Goal: Information Seeking & Learning: Learn about a topic

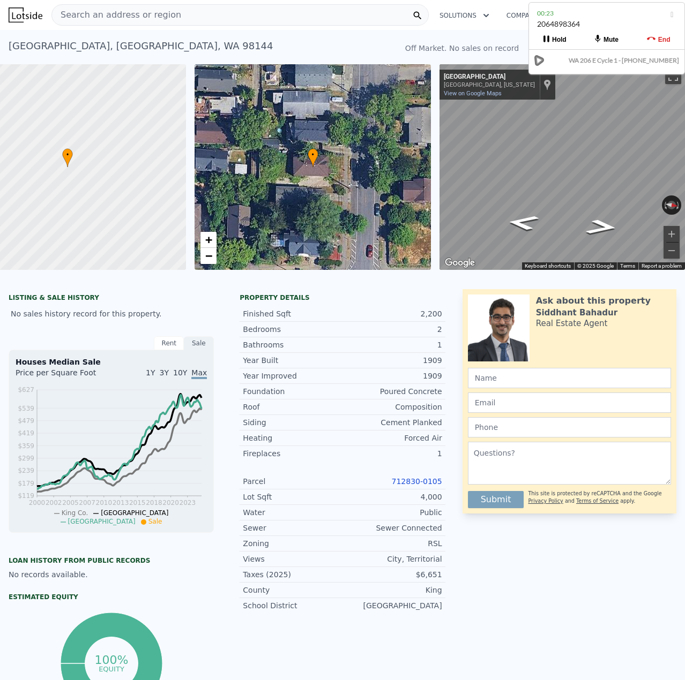
click at [170, 11] on div "Search an address or region" at bounding box center [239, 14] width 377 height 21
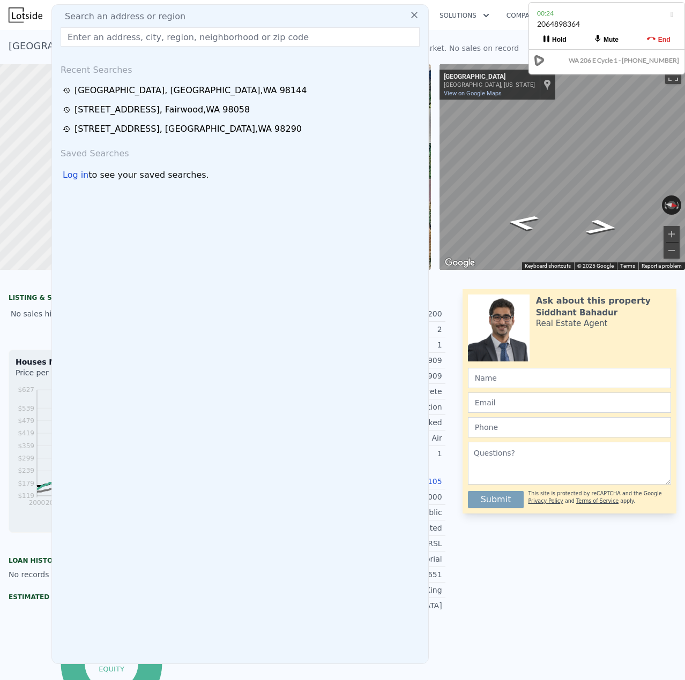
click at [130, 32] on input "text" at bounding box center [240, 36] width 359 height 19
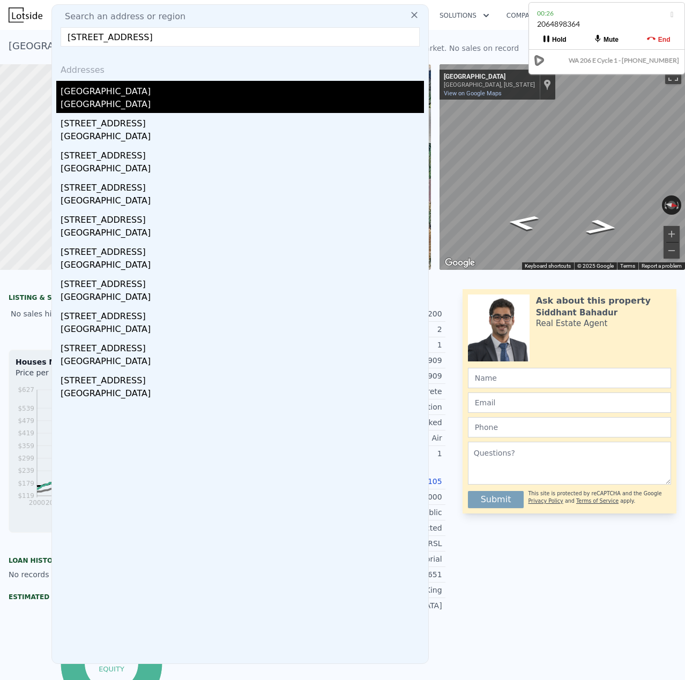
type input "[STREET_ADDRESS]"
click at [136, 99] on div "[GEOGRAPHIC_DATA]" at bounding box center [242, 105] width 363 height 15
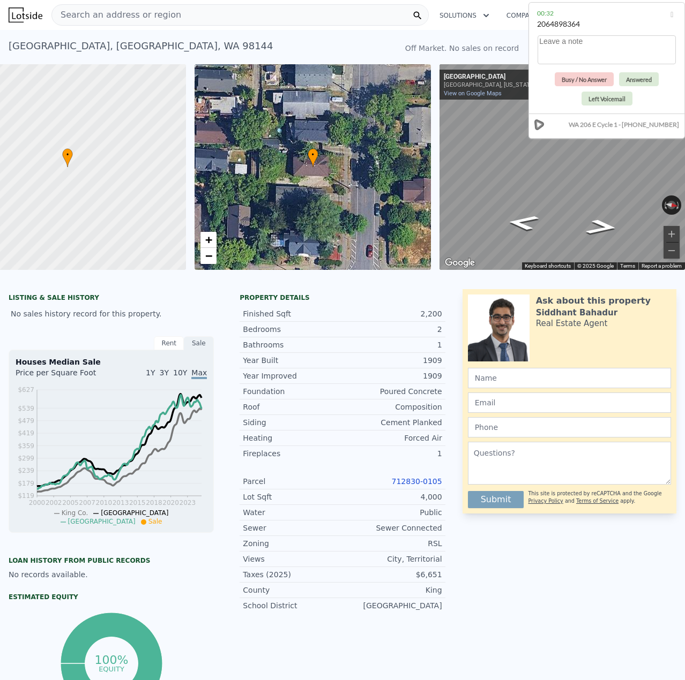
click at [206, 11] on div "Search an address or region" at bounding box center [239, 14] width 377 height 21
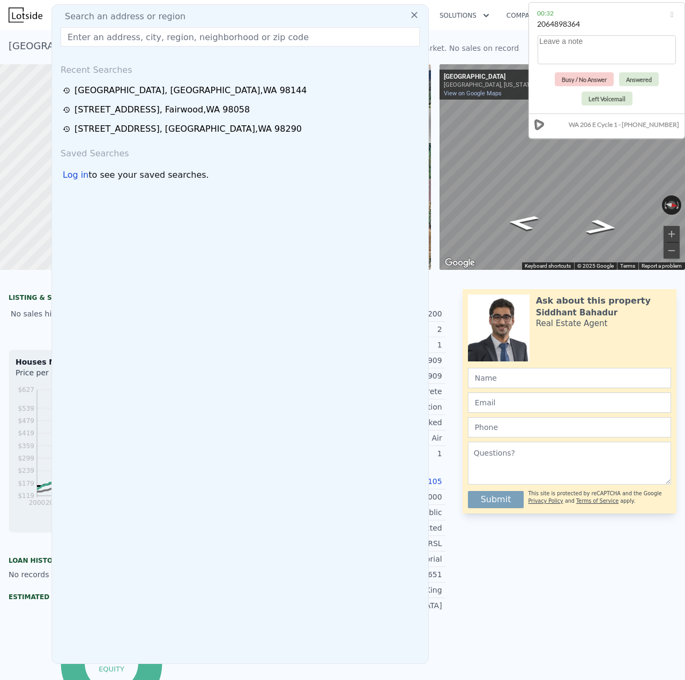
click at [184, 36] on input "text" at bounding box center [240, 36] width 359 height 19
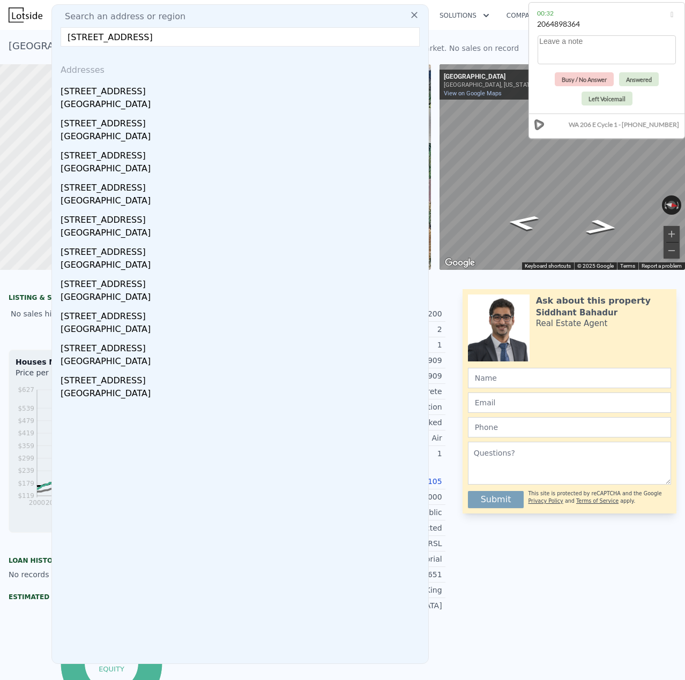
type input "[STREET_ADDRESS]"
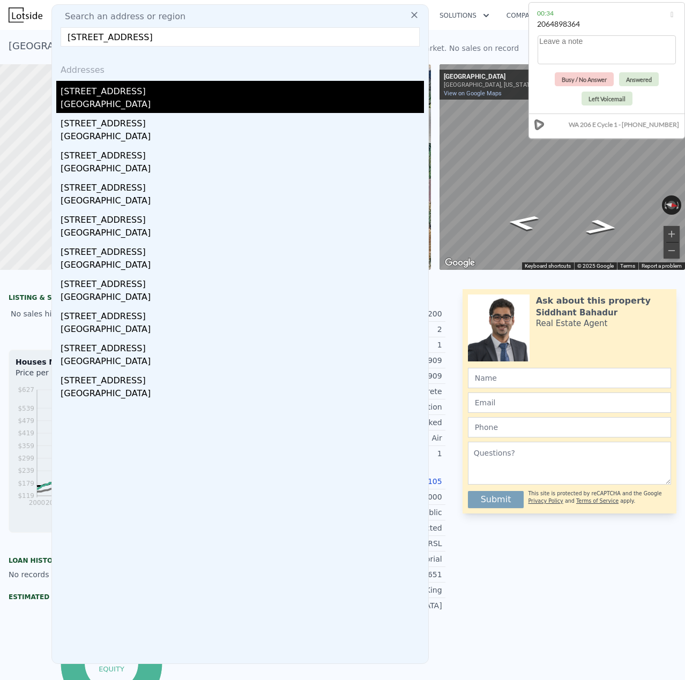
click at [112, 93] on div "[STREET_ADDRESS]" at bounding box center [242, 89] width 363 height 17
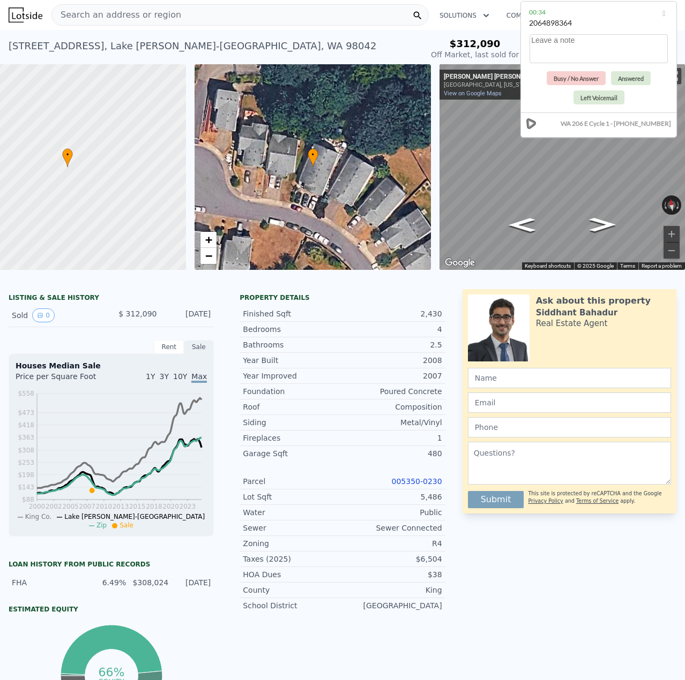
drag, startPoint x: 624, startPoint y: 23, endPoint x: 616, endPoint y: 23, distance: 8.0
click at [616, 23] on div "2064898364" at bounding box center [598, 28] width 139 height 20
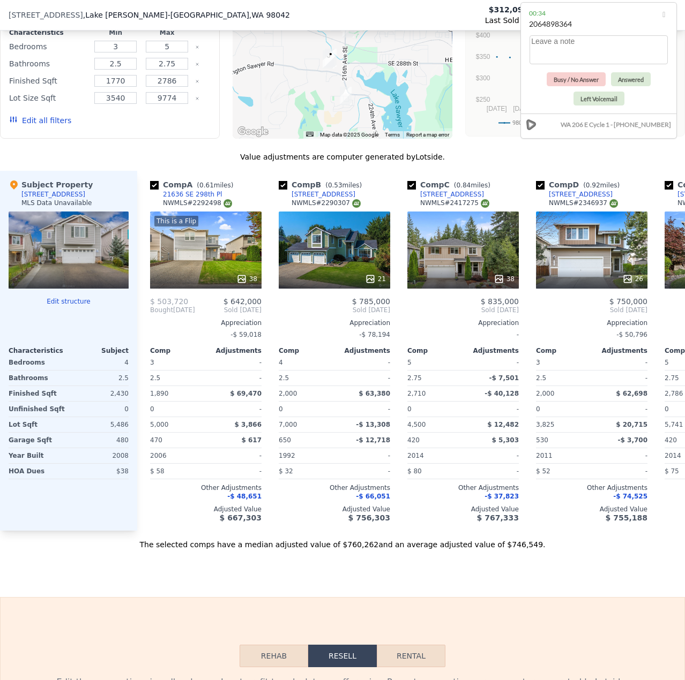
scroll to position [1014, 0]
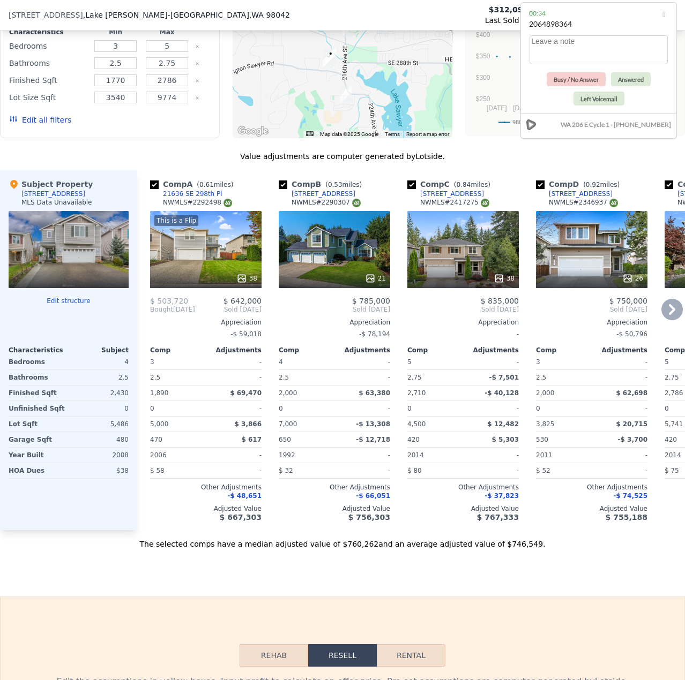
click at [221, 284] on div "38" at bounding box center [206, 278] width 102 height 11
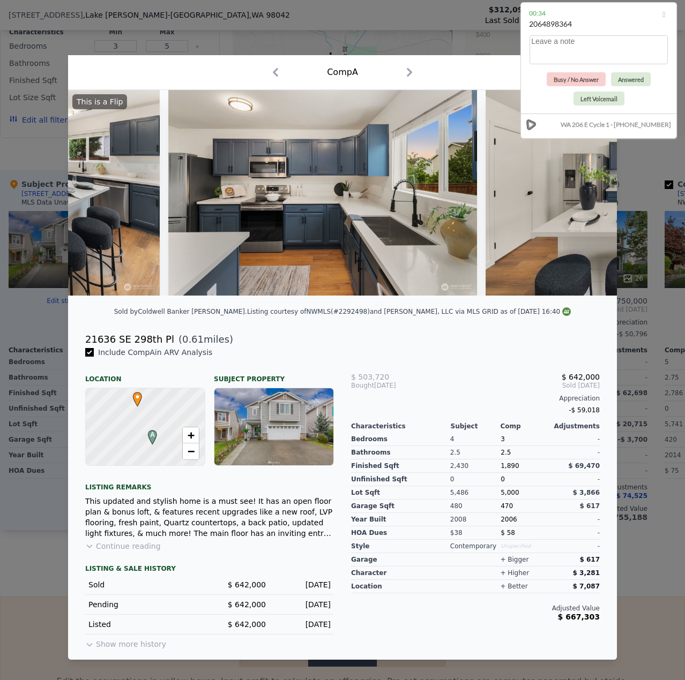
scroll to position [0, 4035]
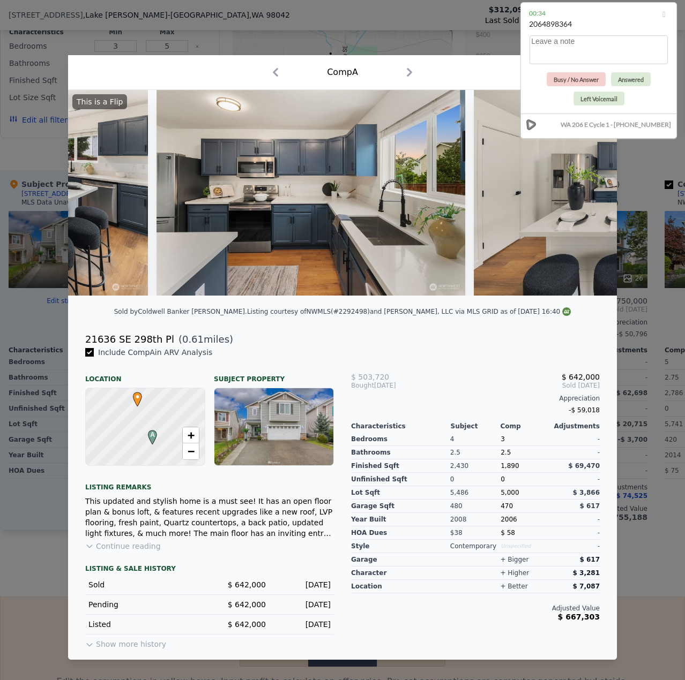
click at [438, 74] on div "Comp A" at bounding box center [342, 72] width 531 height 17
click at [586, 80] on button "Busy / No Answer" at bounding box center [575, 79] width 59 height 14
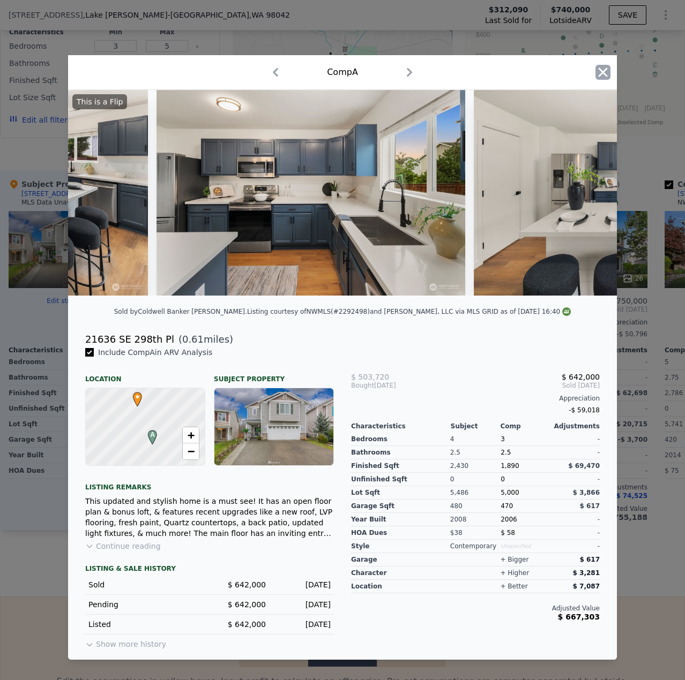
click at [605, 71] on icon "button" at bounding box center [602, 72] width 9 height 9
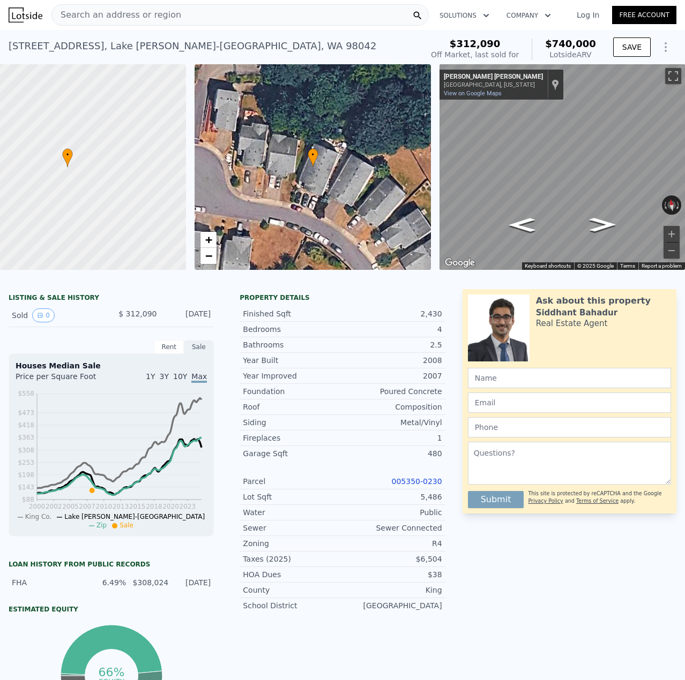
click at [216, 14] on div "Search an address or region" at bounding box center [239, 14] width 377 height 21
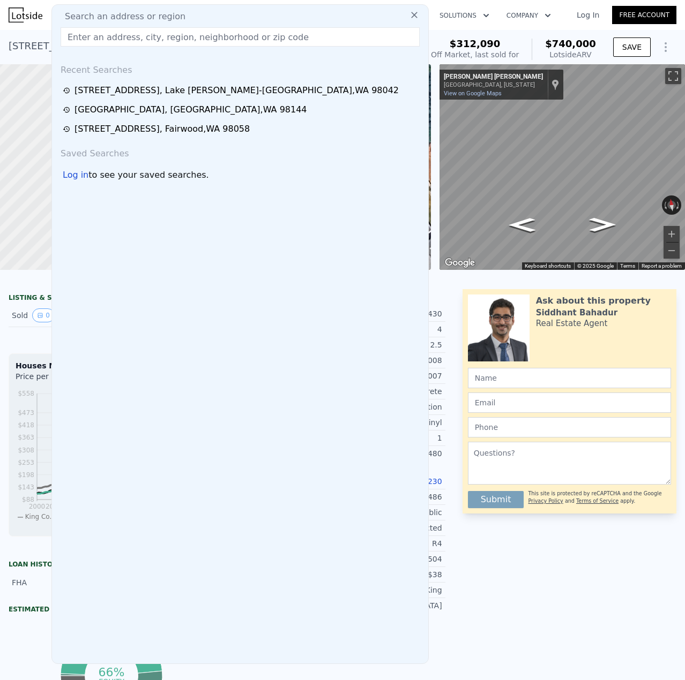
click at [212, 36] on input "text" at bounding box center [240, 36] width 359 height 19
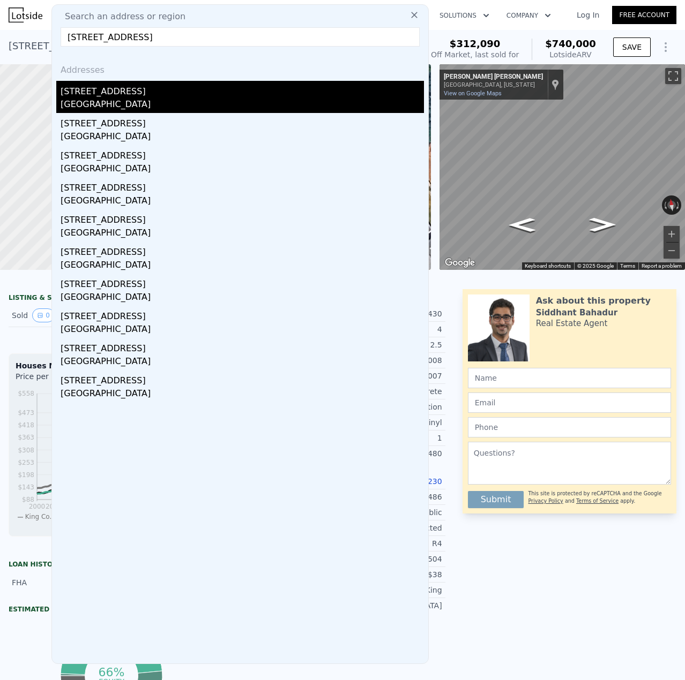
type input "[STREET_ADDRESS]"
click at [141, 102] on div "[GEOGRAPHIC_DATA]" at bounding box center [242, 105] width 363 height 15
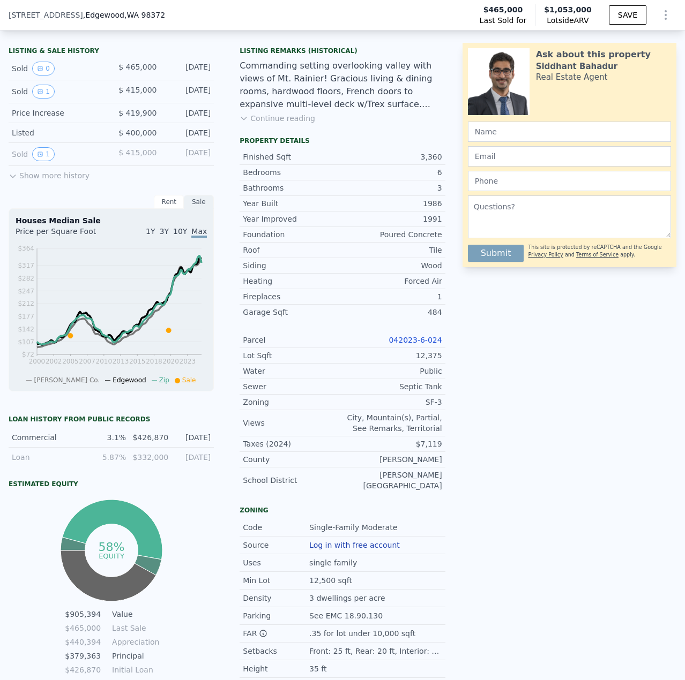
scroll to position [264, 0]
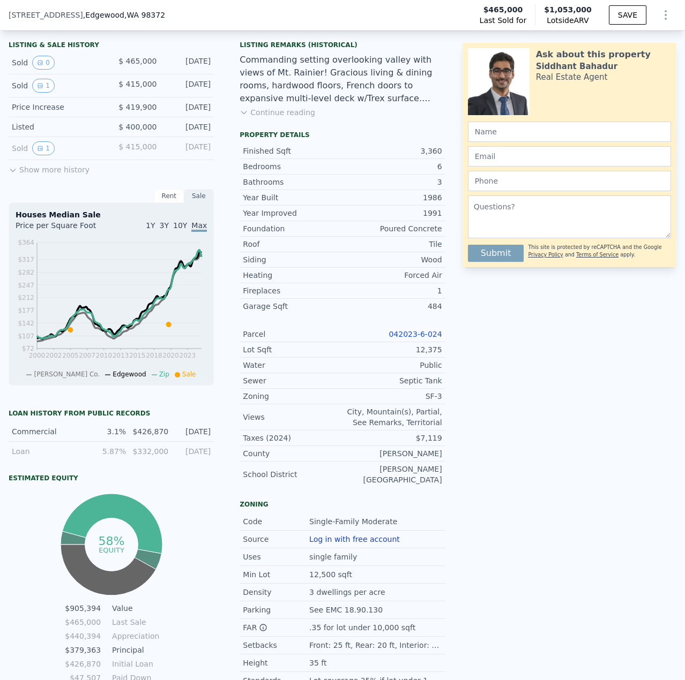
click at [414, 339] on link "042023-6-024" at bounding box center [414, 334] width 53 height 9
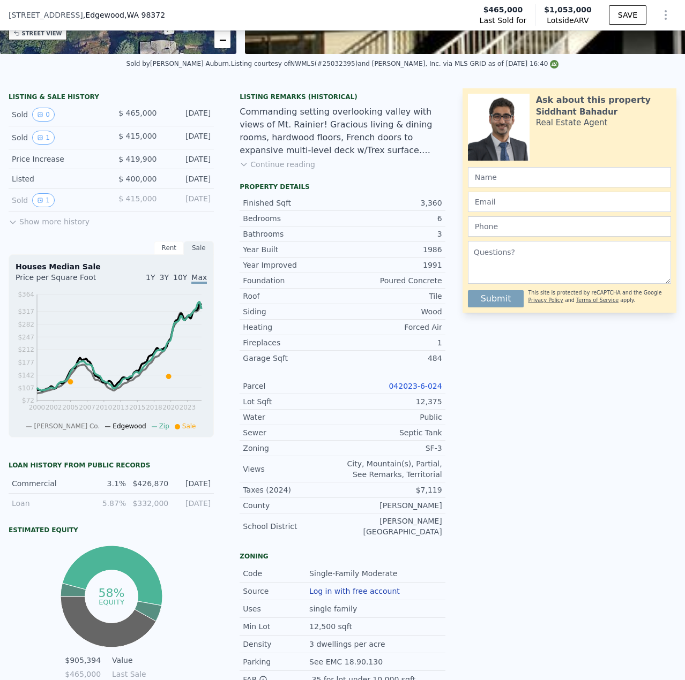
scroll to position [210, 0]
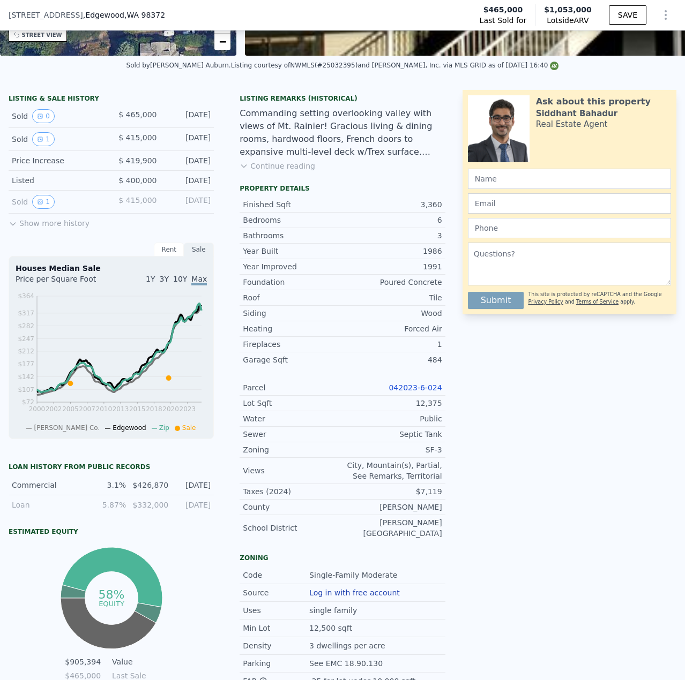
click at [416, 392] on link "042023-6-024" at bounding box center [414, 388] width 53 height 9
drag, startPoint x: 448, startPoint y: 394, endPoint x: 437, endPoint y: 397, distance: 11.2
click at [447, 394] on div "Property details Finished Sqft 3,360 Bedrooms 6 Bathrooms 3 Year Built 1986 Yea…" at bounding box center [342, 366] width 222 height 365
copy link "042023-6-024"
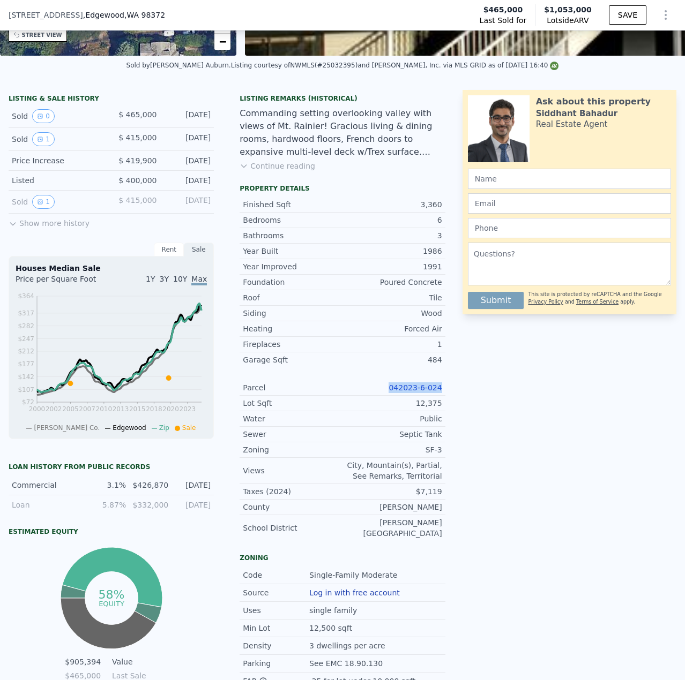
click at [291, 171] on button "Continue reading" at bounding box center [277, 166] width 76 height 11
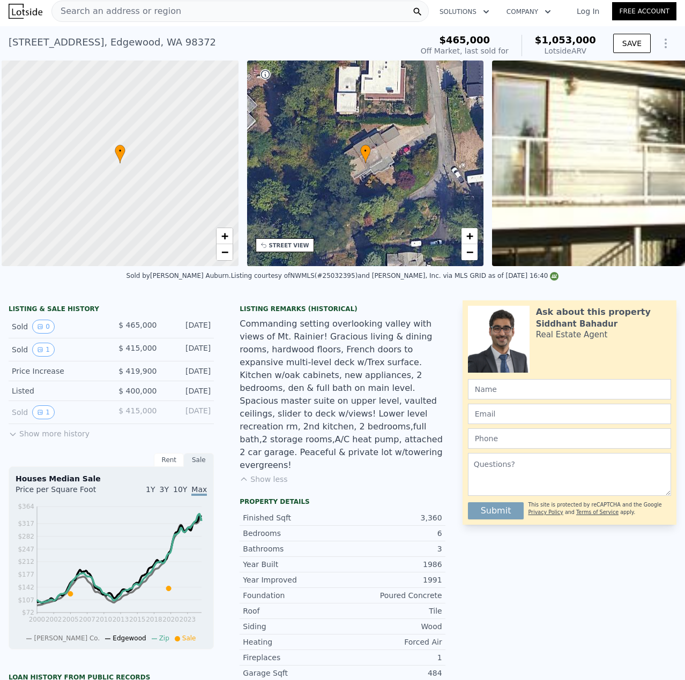
scroll to position [0, 4]
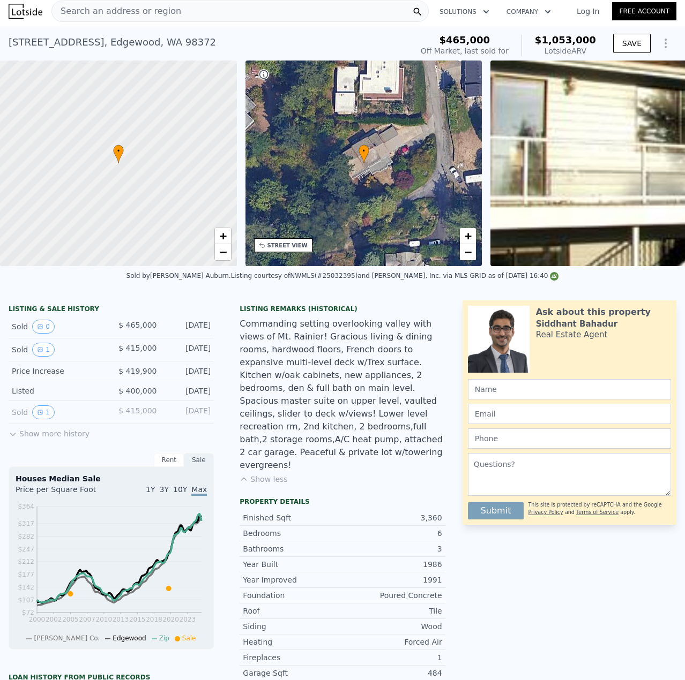
click at [269, 474] on button "Show less" at bounding box center [263, 479] width 48 height 11
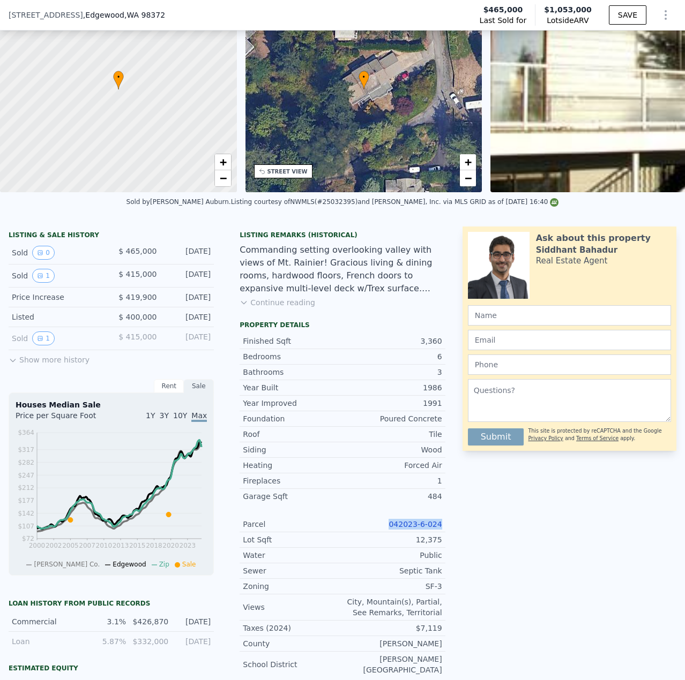
scroll to position [54, 0]
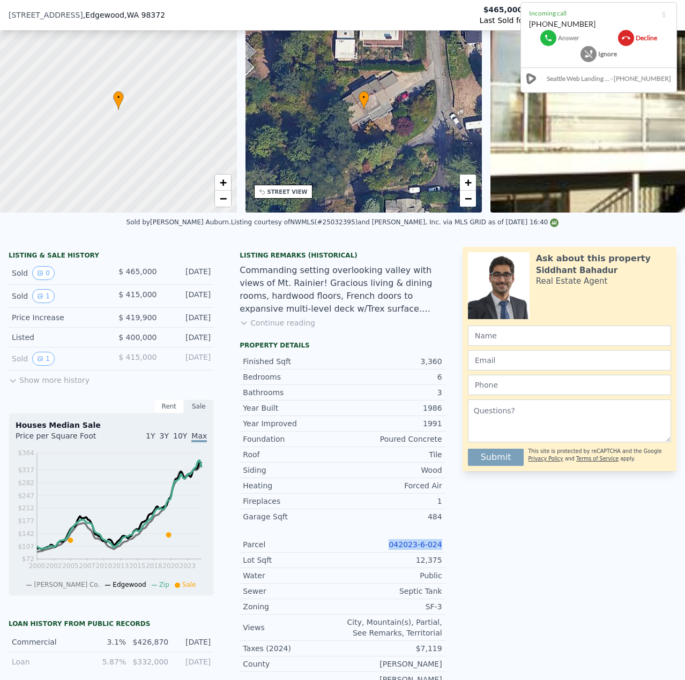
click at [595, 54] on button at bounding box center [588, 54] width 16 height 16
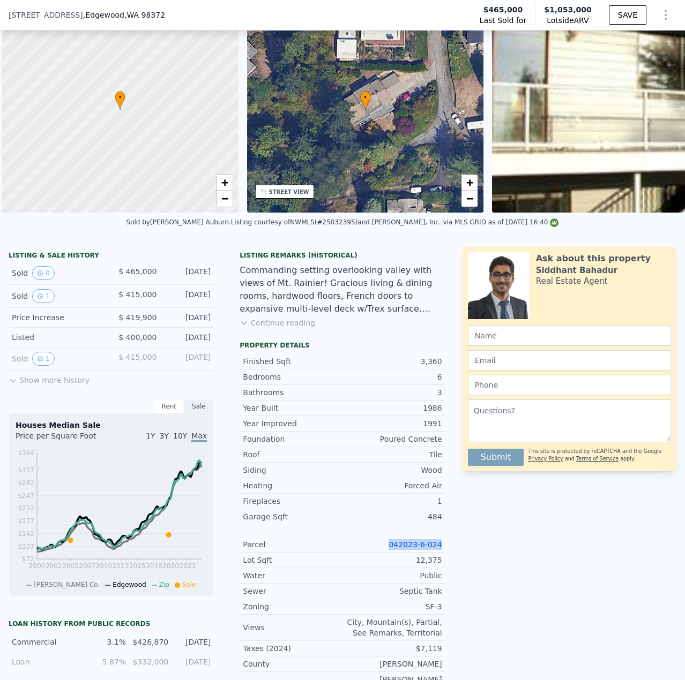
scroll to position [0, 4]
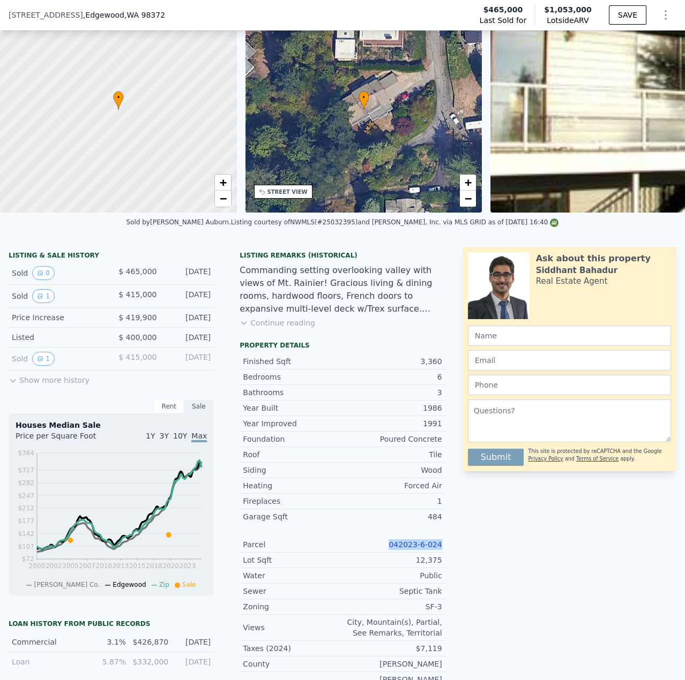
copy link "042023-6-024"
click at [196, 210] on div at bounding box center [118, 110] width 284 height 247
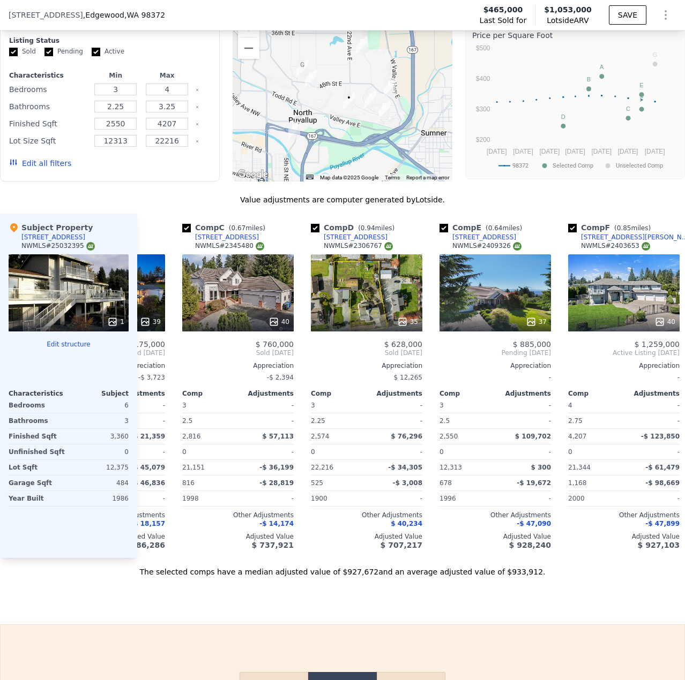
scroll to position [0, 210]
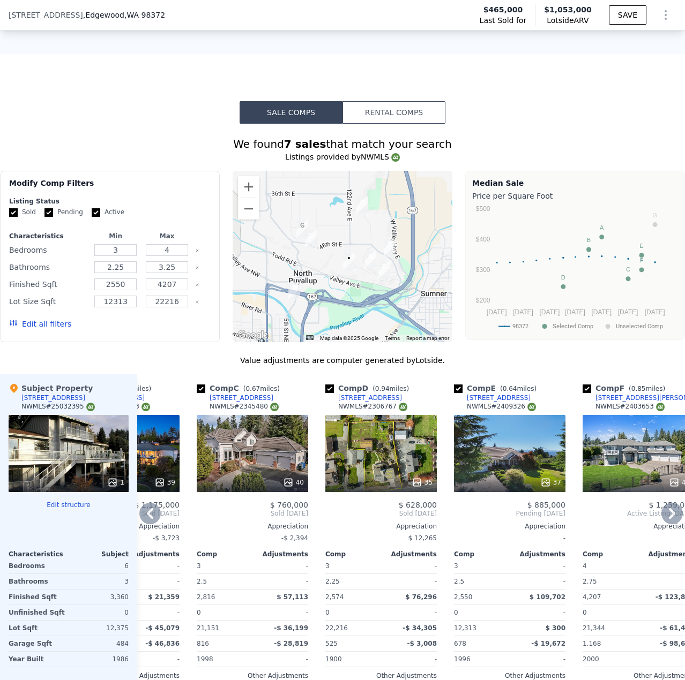
copy link "042023-6-024"
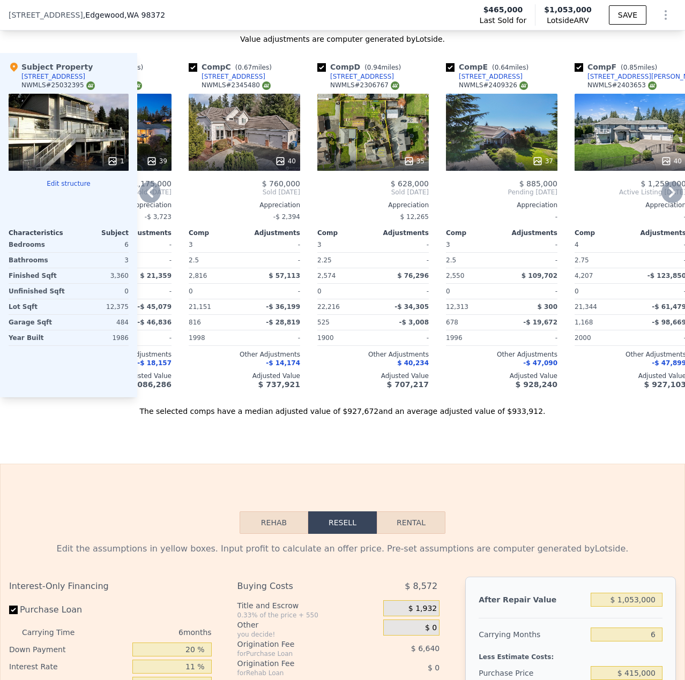
scroll to position [0, 219]
copy link "042023-6-024"
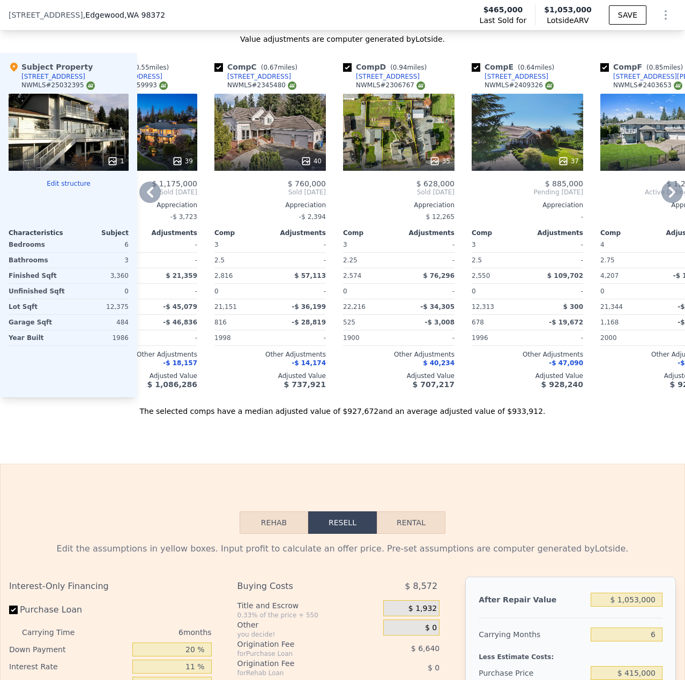
scroll to position [0, 189]
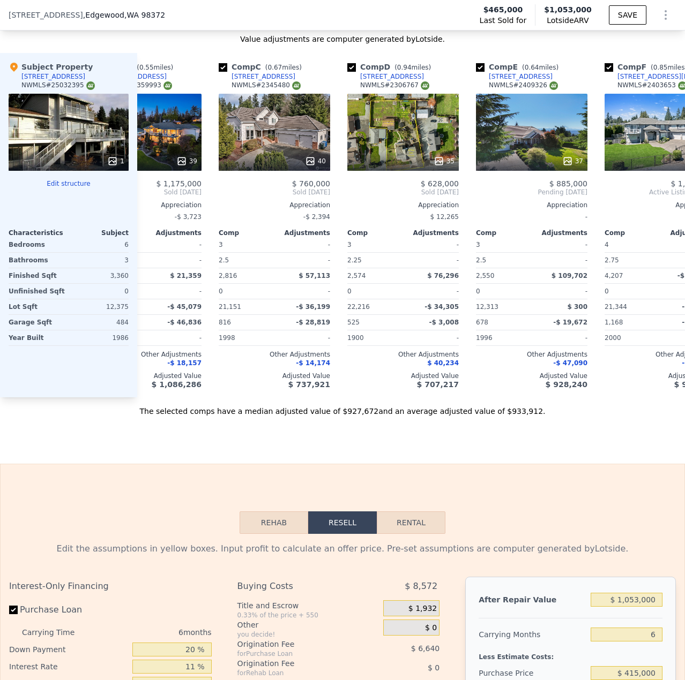
copy link "042023-6-024"
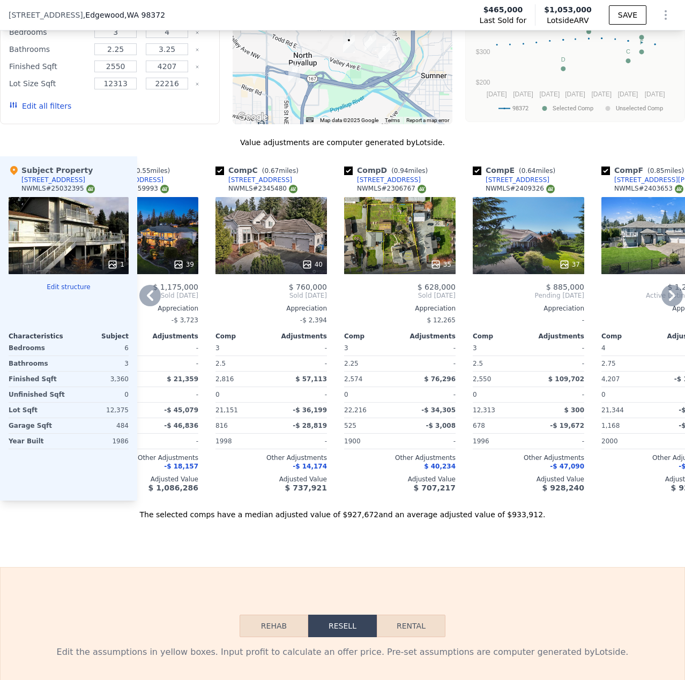
scroll to position [1125, 0]
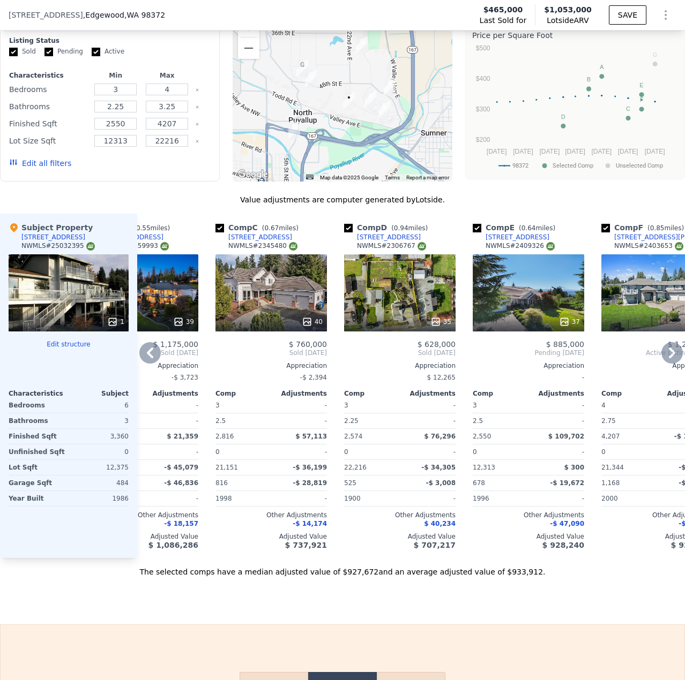
copy link "042023-6-024"
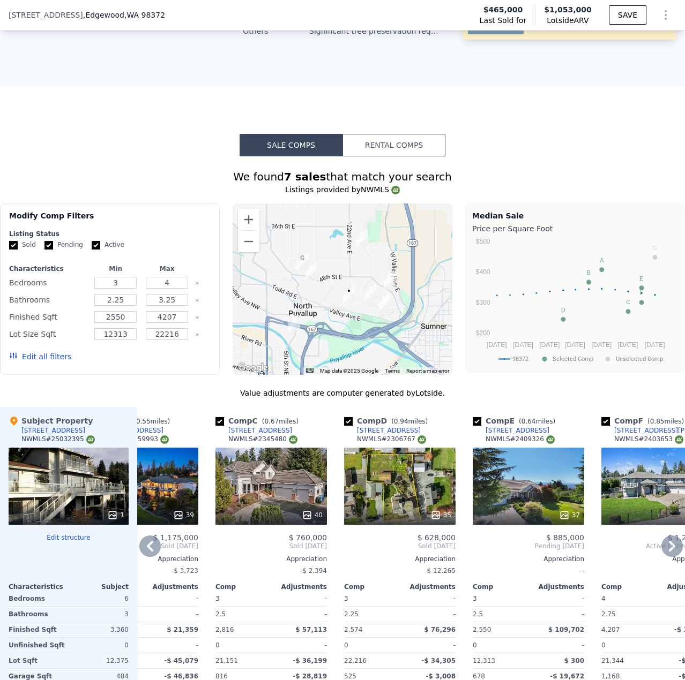
scroll to position [1178, 0]
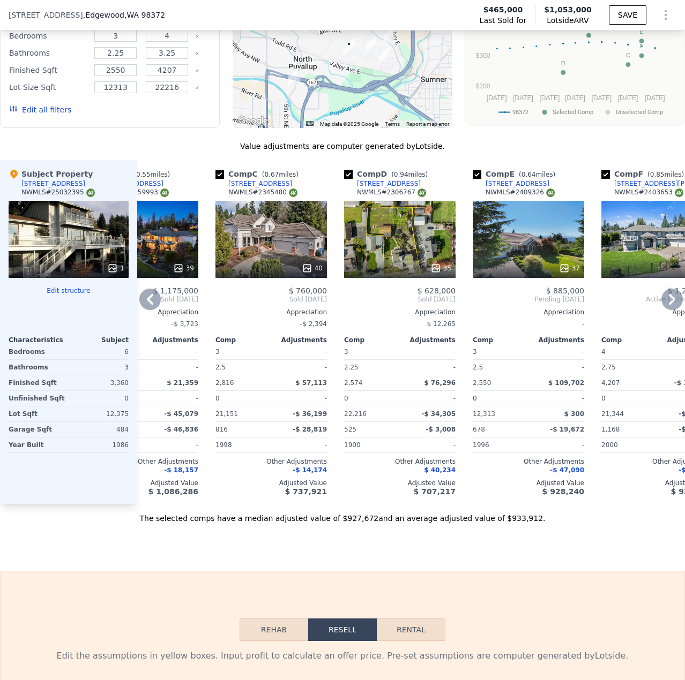
click at [276, 242] on div "40" at bounding box center [270, 239] width 111 height 77
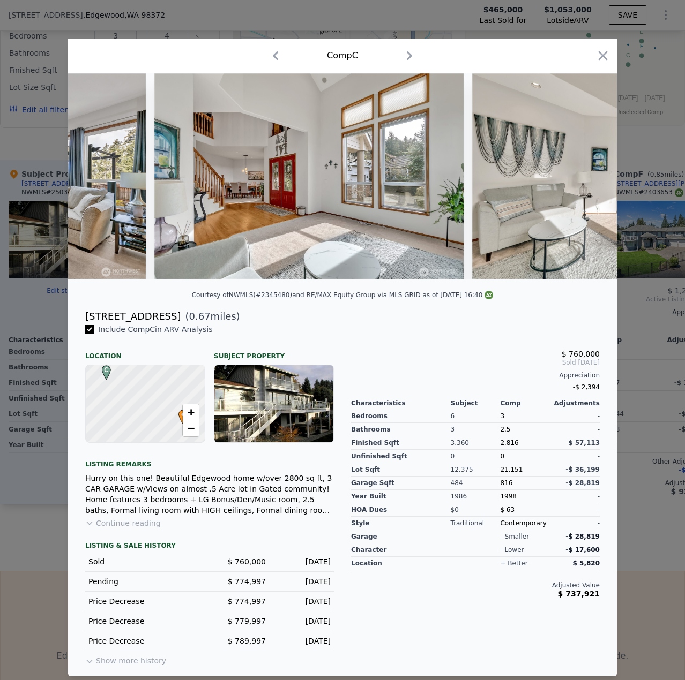
scroll to position [0, 4697]
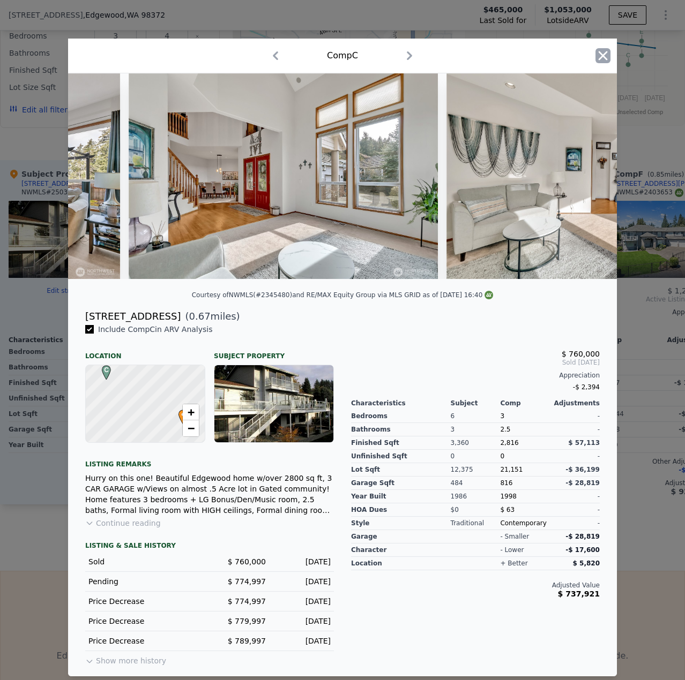
click at [604, 51] on icon "button" at bounding box center [602, 55] width 9 height 9
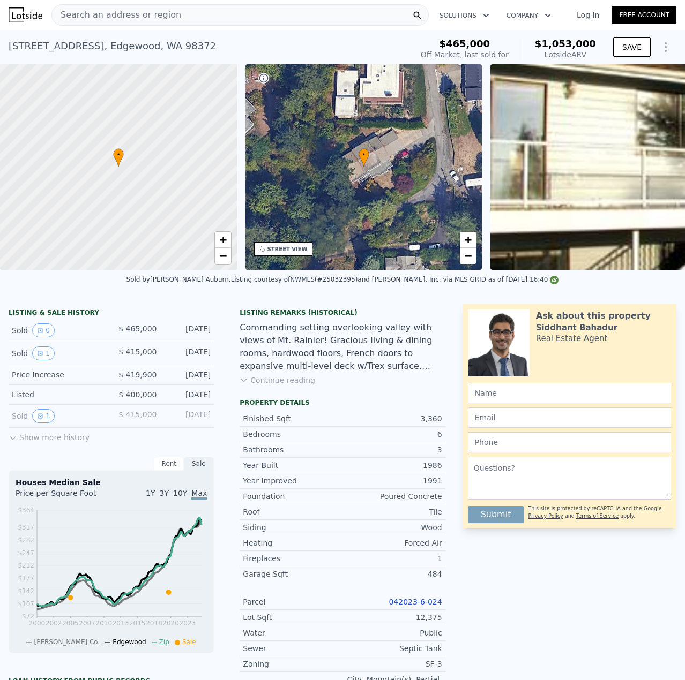
click at [183, 19] on div "Search an address or region" at bounding box center [239, 14] width 377 height 21
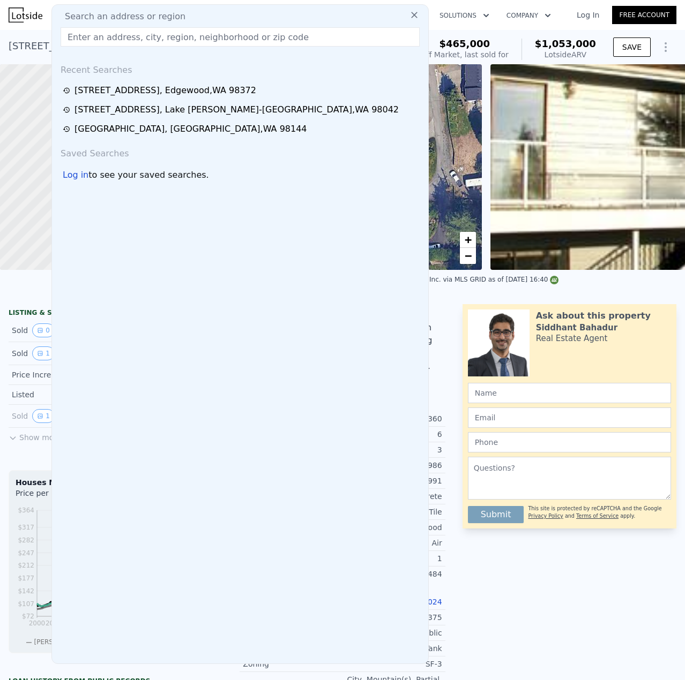
click at [159, 41] on input "text" at bounding box center [240, 36] width 359 height 19
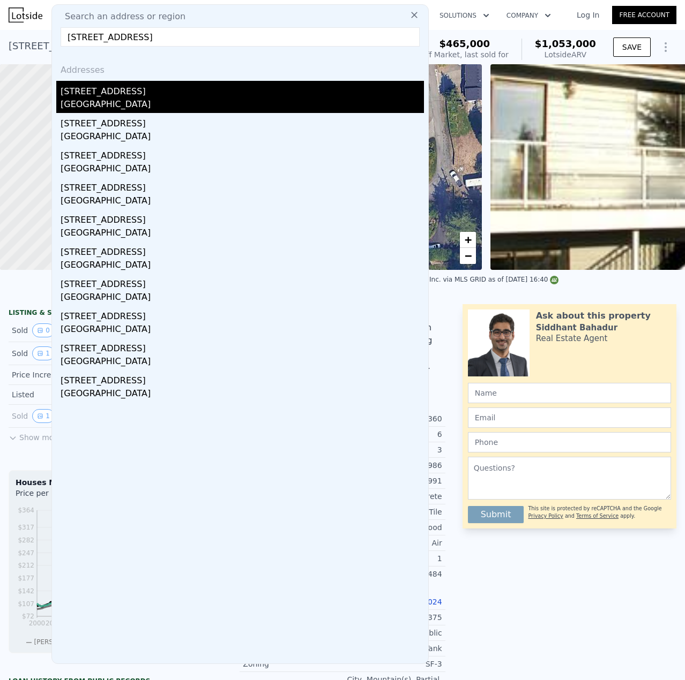
type input "[STREET_ADDRESS]"
click at [144, 89] on div "[STREET_ADDRESS]" at bounding box center [242, 89] width 363 height 17
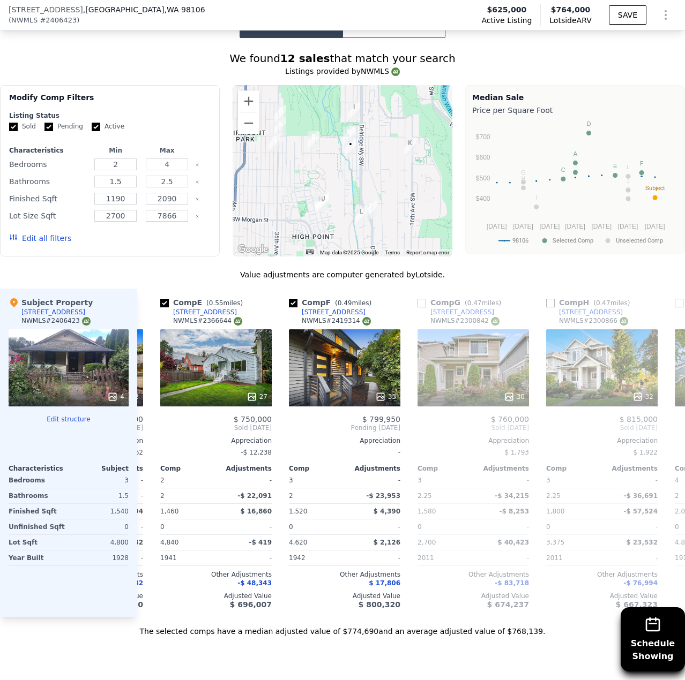
scroll to position [0, 520]
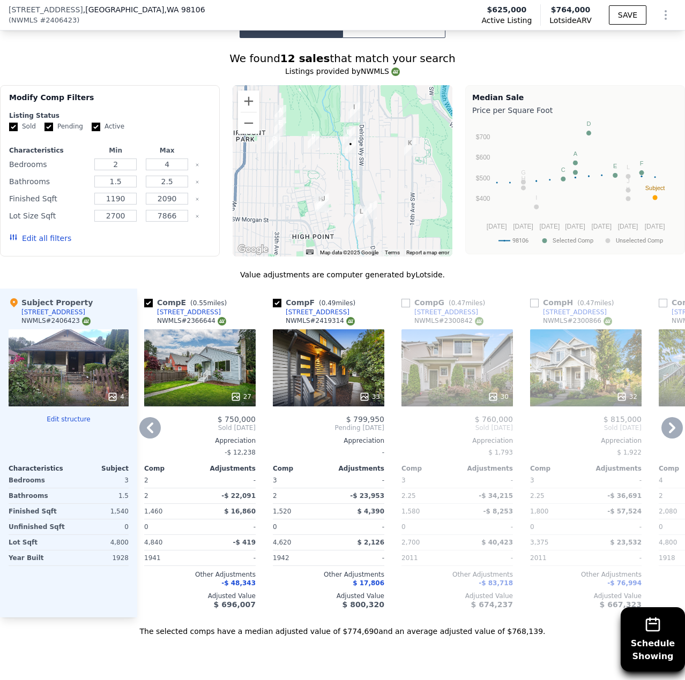
click at [310, 373] on div "33" at bounding box center [328, 367] width 111 height 77
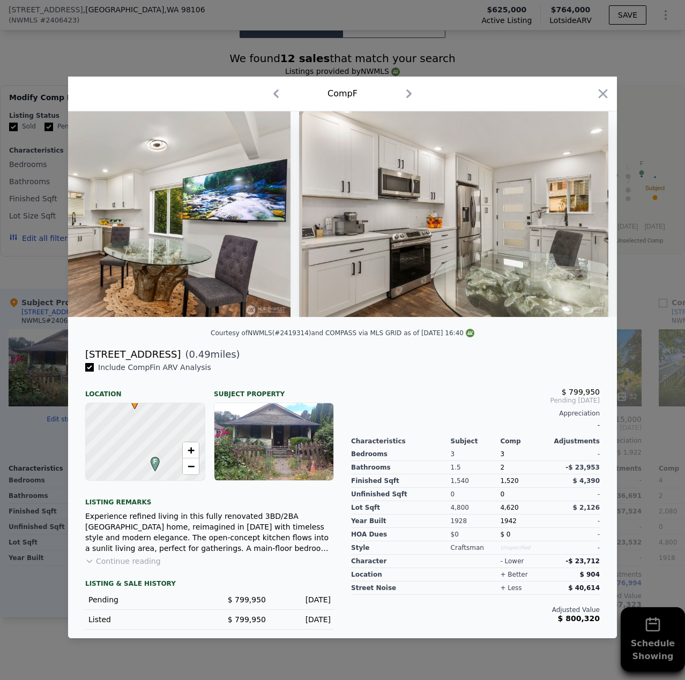
scroll to position [0, 2665]
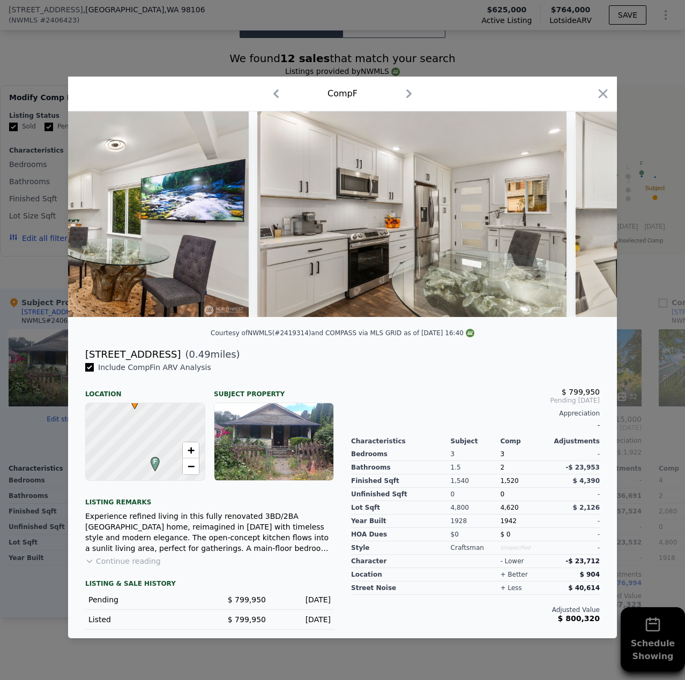
click at [599, 86] on icon "button" at bounding box center [602, 93] width 15 height 15
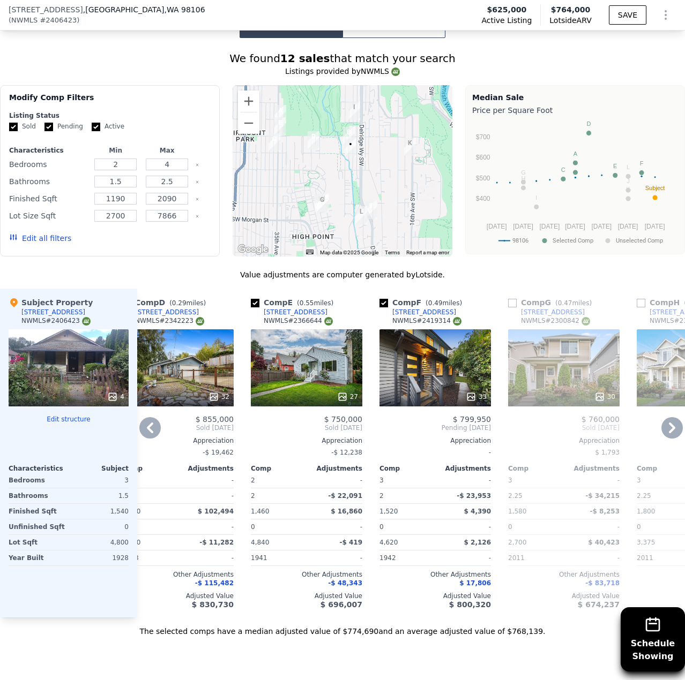
scroll to position [0, 410]
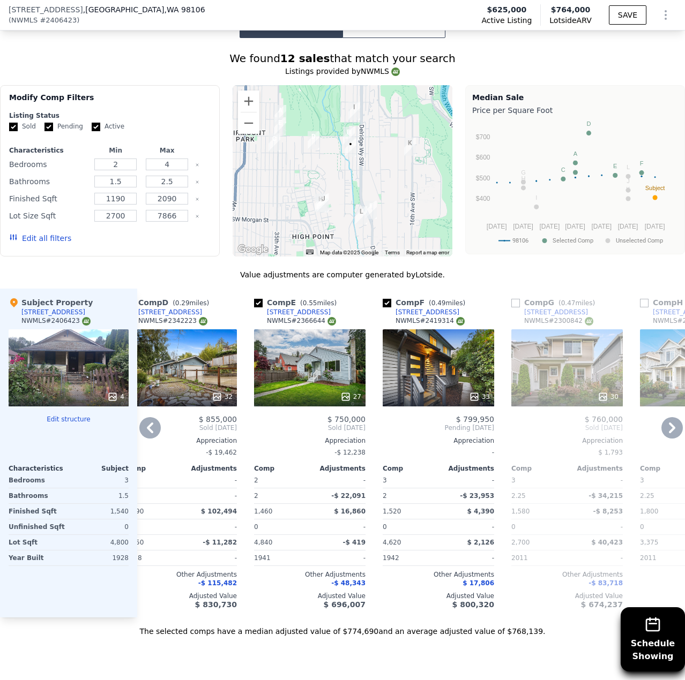
click at [335, 396] on div at bounding box center [309, 396] width 111 height 19
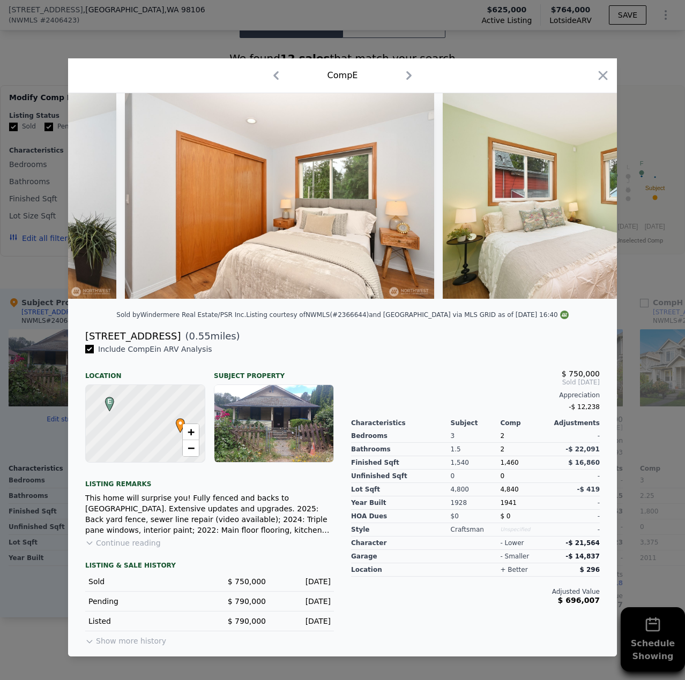
scroll to position [0, 1598]
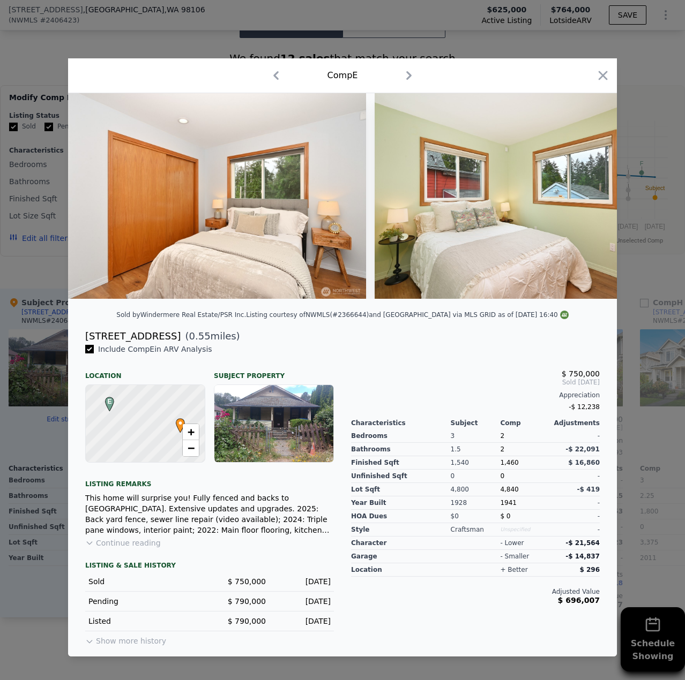
drag, startPoint x: 604, startPoint y: 73, endPoint x: 595, endPoint y: 291, distance: 218.7
click at [604, 73] on icon "button" at bounding box center [602, 75] width 9 height 9
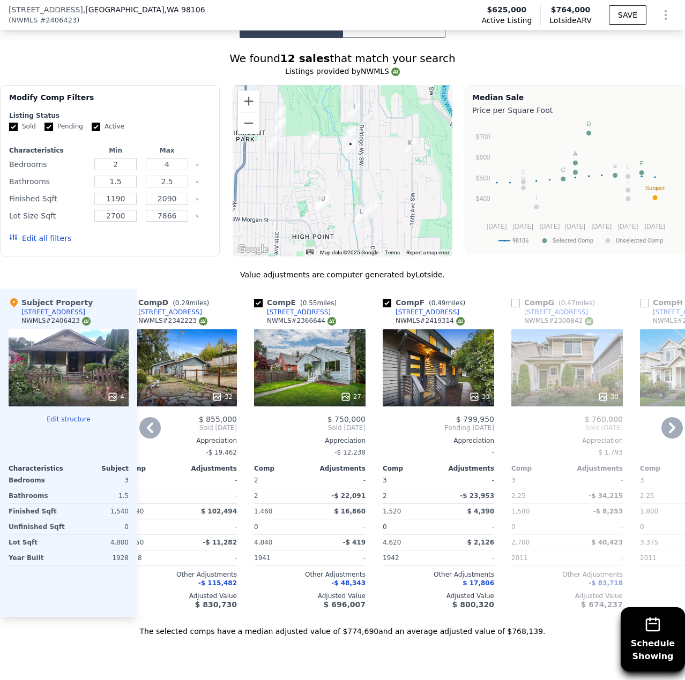
click at [463, 382] on div "33" at bounding box center [437, 367] width 111 height 77
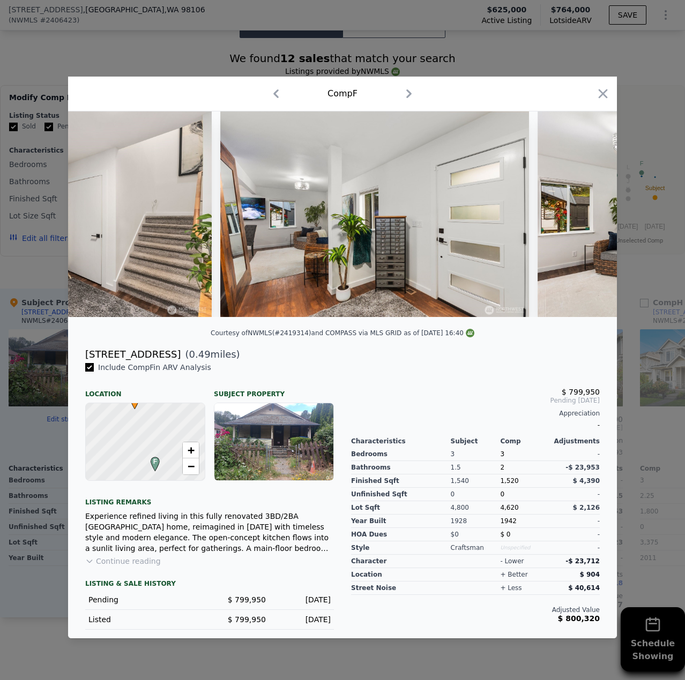
scroll to position [0, 1359]
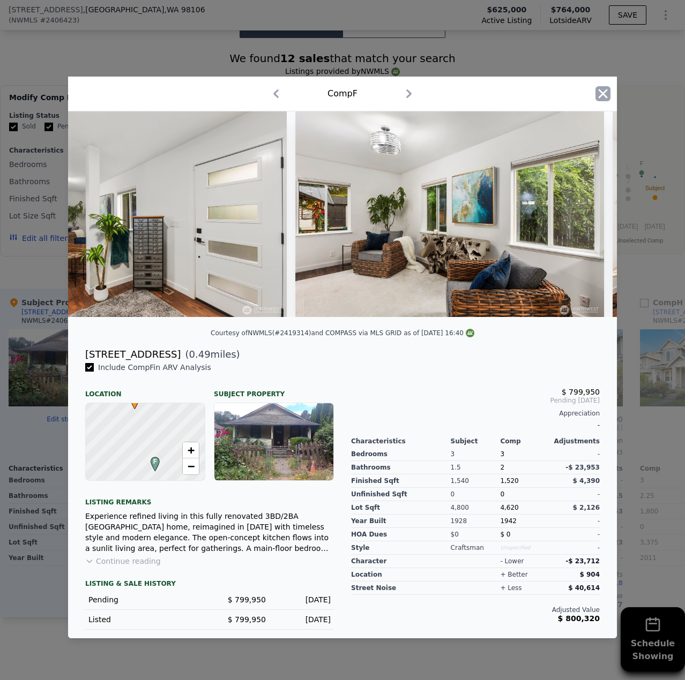
click at [603, 90] on icon "button" at bounding box center [602, 93] width 9 height 9
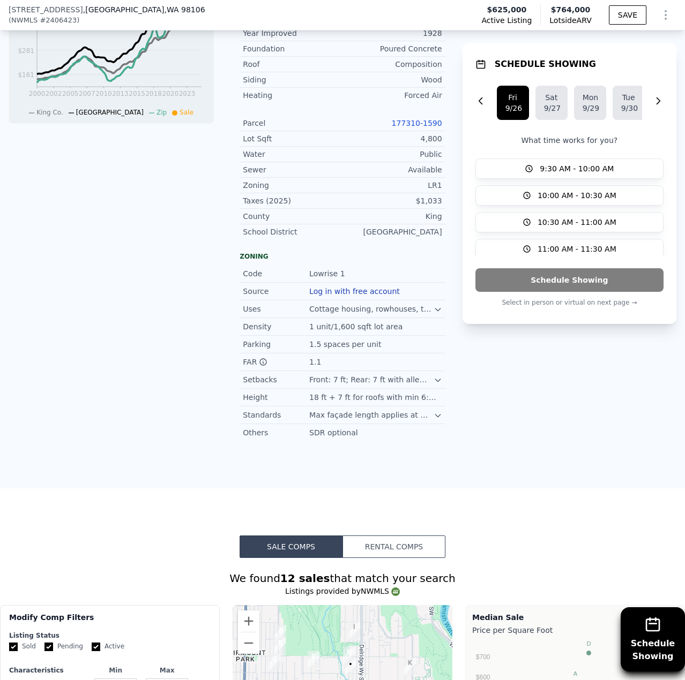
scroll to position [428, 0]
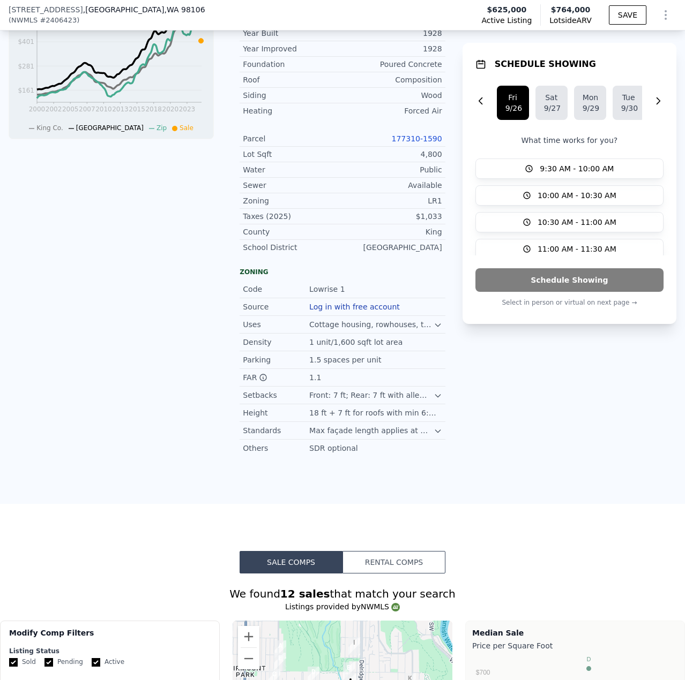
click at [426, 143] on link "177310-1590" at bounding box center [417, 138] width 50 height 9
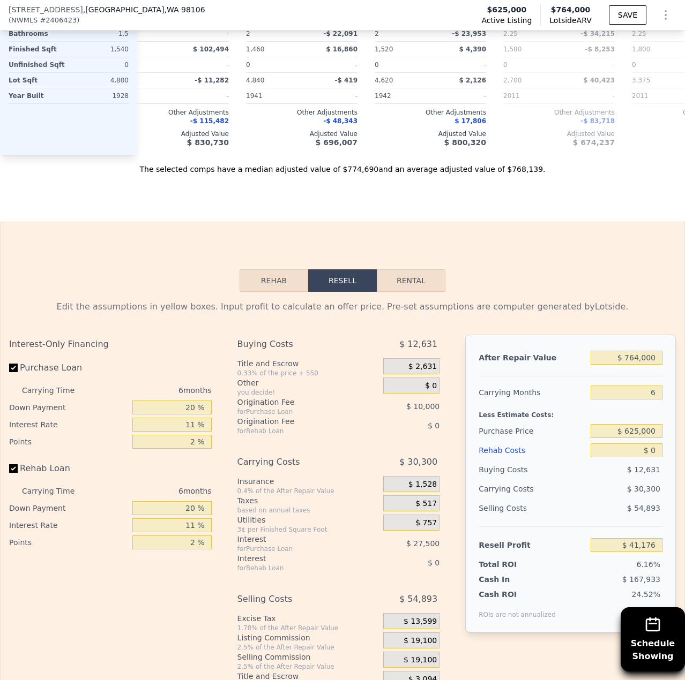
scroll to position [1607, 0]
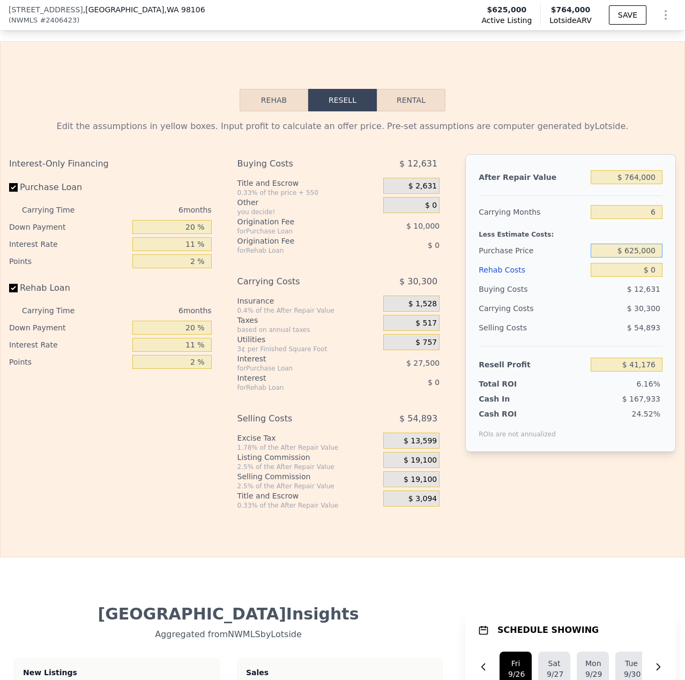
drag, startPoint x: 632, startPoint y: 267, endPoint x: 621, endPoint y: 267, distance: 11.3
click at [621, 258] on input "$ 625,000" at bounding box center [626, 251] width 72 height 14
type input "$ 500,000"
type input "$ 174,088"
click at [644, 277] on input "$ 0" at bounding box center [626, 270] width 72 height 14
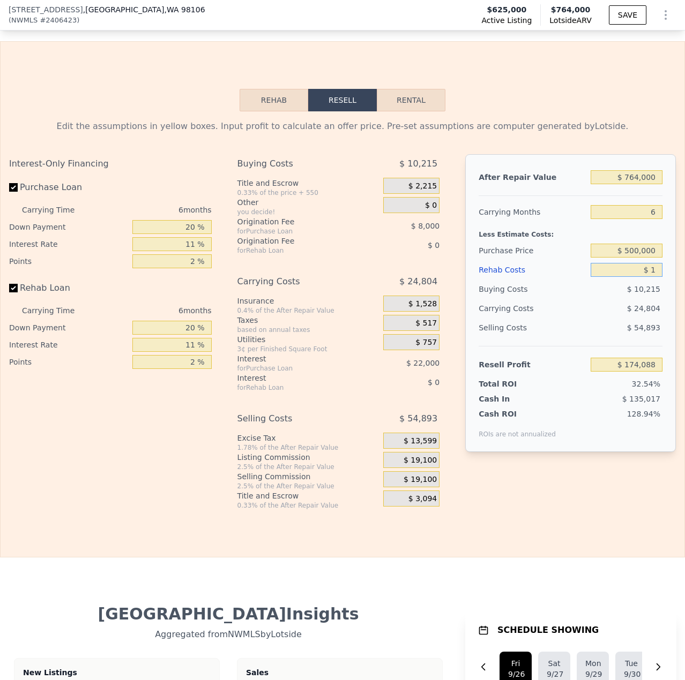
type input "$ 12"
type input "$ 174,076"
type input "$ 1,200"
type input "$ 172,815"
type input "$ 12,000"
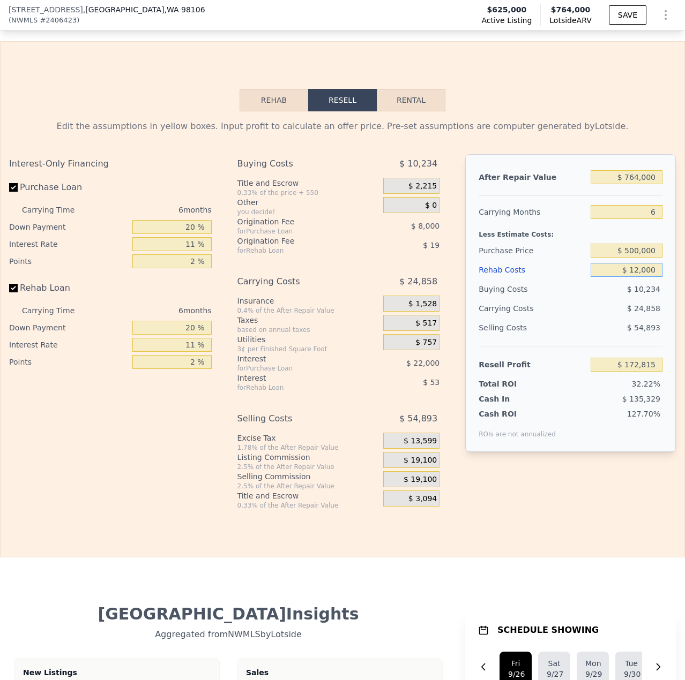
type input "$ 161,368"
click at [597, 318] on div "$ 25,332" at bounding box center [606, 308] width 112 height 19
click at [649, 277] on input "$ 12,000" at bounding box center [626, 270] width 72 height 14
type input "$ 120,000"
type input "$ 46,888"
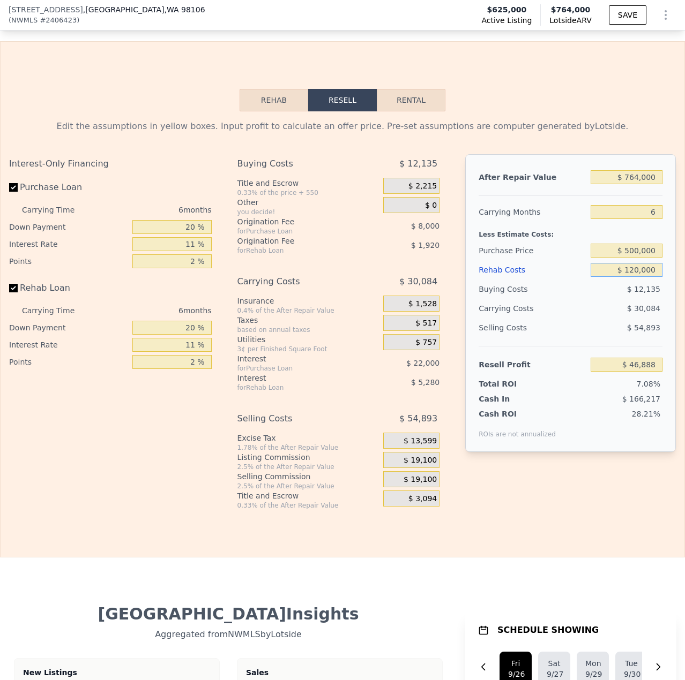
type input "$ 120,000"
click at [629, 258] on input "$ 500,000" at bounding box center [626, 251] width 72 height 14
type input "$ 480,000"
click at [600, 318] on div "$ 30,084" at bounding box center [606, 308] width 112 height 19
type input "$ 68,157"
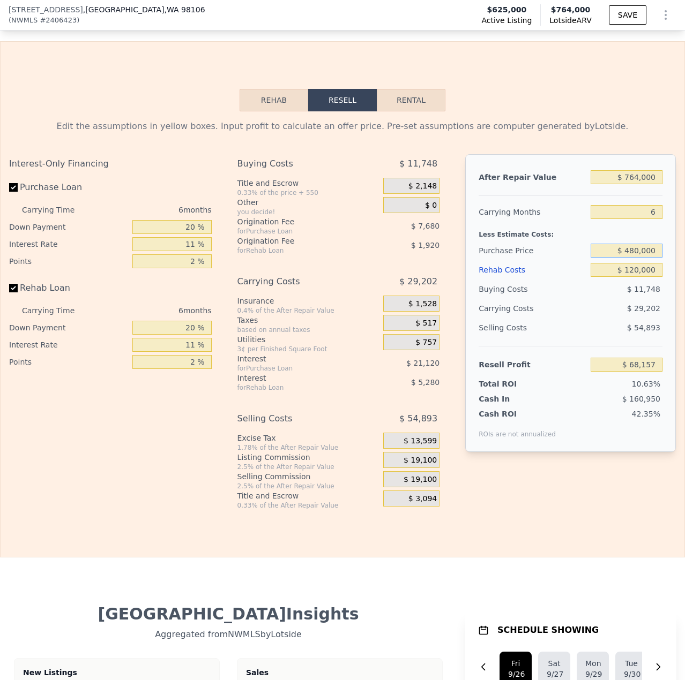
click at [627, 258] on input "$ 480,000" at bounding box center [626, 251] width 72 height 14
type input "$ 450,000"
click at [598, 299] on div "$ 11,748" at bounding box center [626, 289] width 72 height 19
type input "$ 100,056"
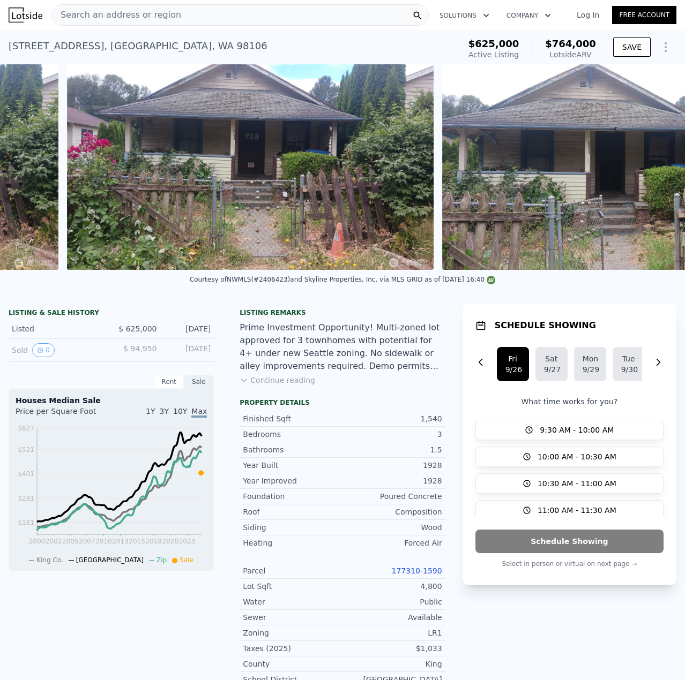
scroll to position [0, 864]
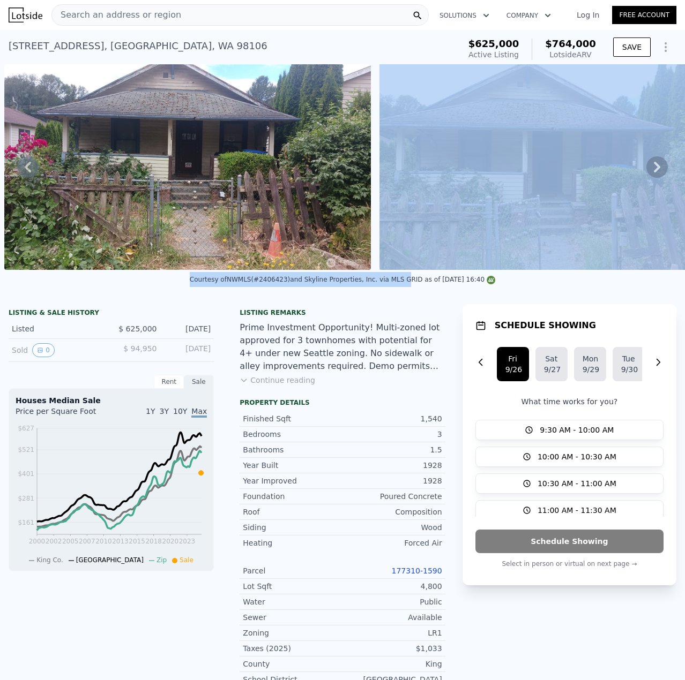
copy div "Courtesy of NWMLS (#2406423) and Skyline Properties, Inc. via MLS"
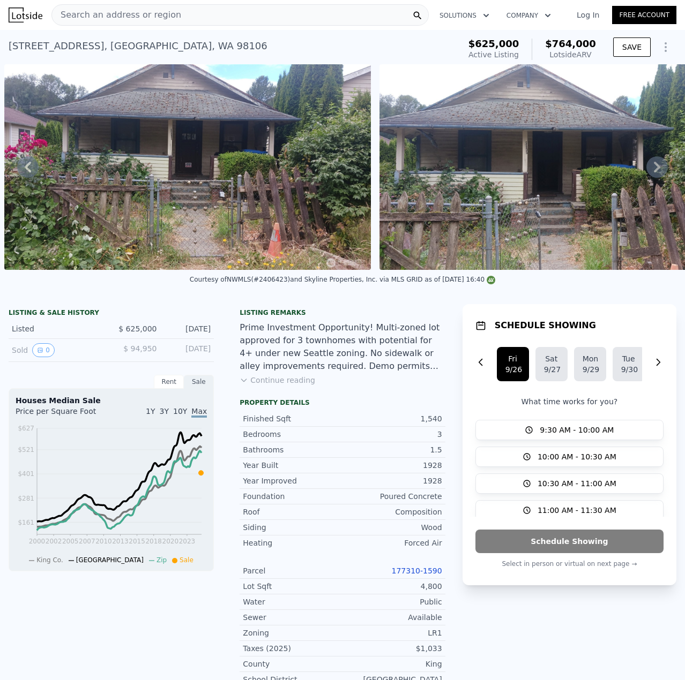
click at [416, 317] on div "Listing remarks" at bounding box center [341, 313] width 205 height 9
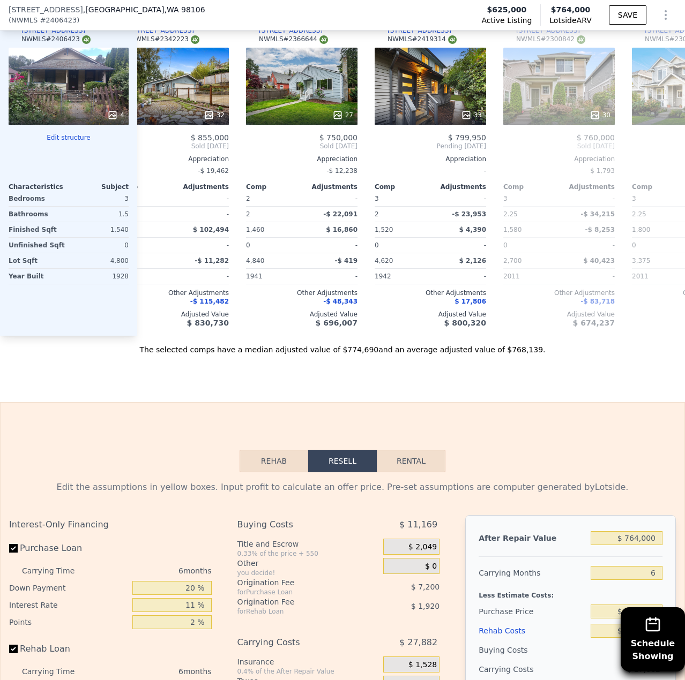
scroll to position [1442, 0]
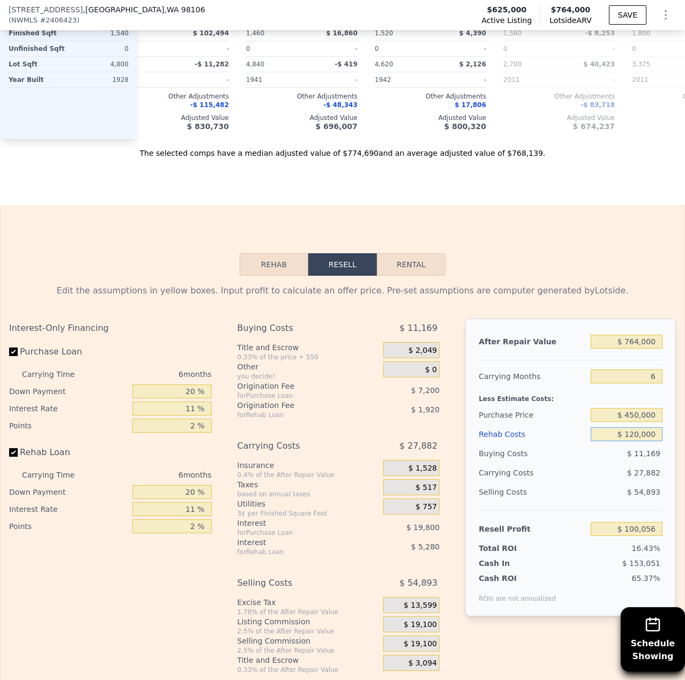
click at [630, 441] on input "$ 120,000" at bounding box center [626, 434] width 72 height 14
type input "$ 10,000"
type input "$ 216,658"
type input "$ 150,000"
type input "$ 68,256"
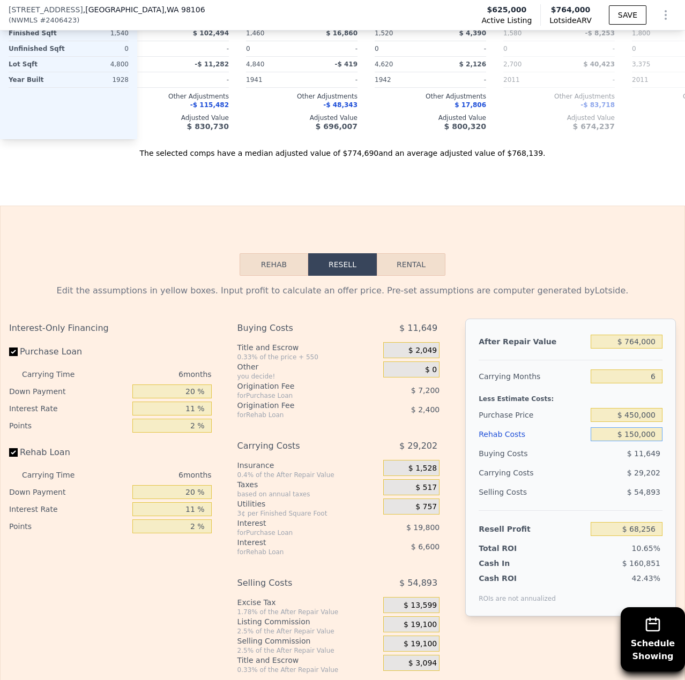
type input "$ 150,000"
click at [607, 463] on div "$ 11,649" at bounding box center [626, 453] width 72 height 19
click at [629, 422] on input "$ 450,000" at bounding box center [626, 415] width 72 height 14
type input "$ 430,000"
click at [593, 483] on div "$ 29,202" at bounding box center [606, 472] width 112 height 19
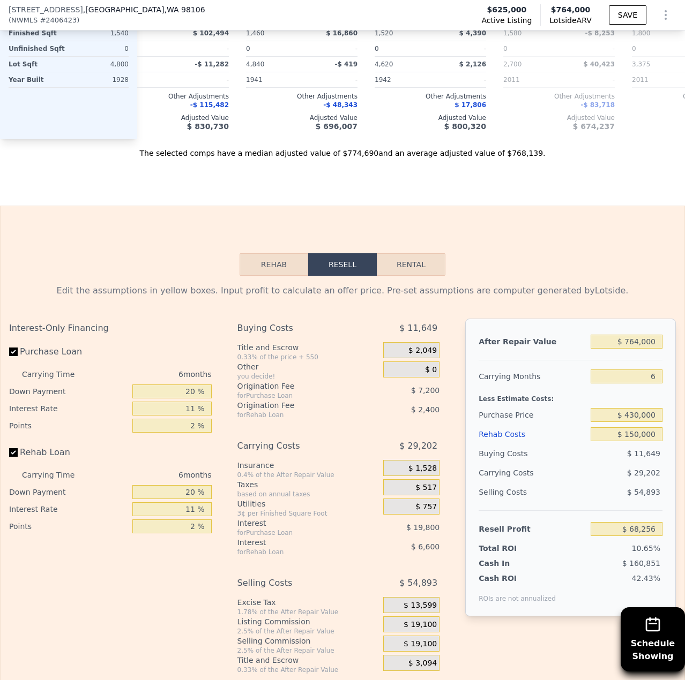
type input "$ 89,525"
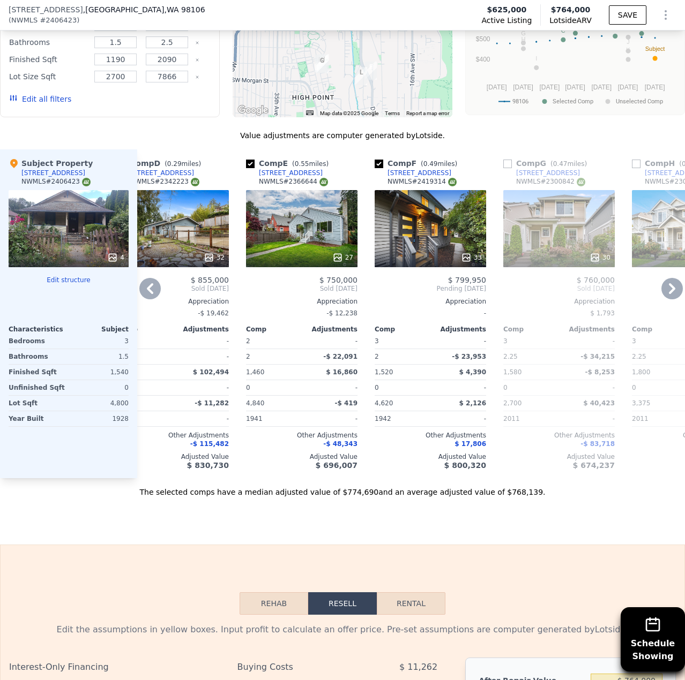
scroll to position [1101, 0]
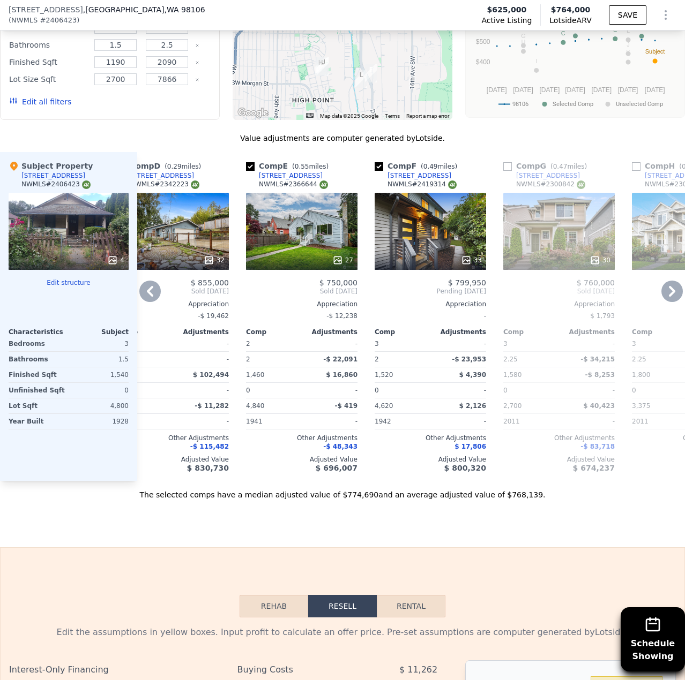
click at [457, 237] on div "33" at bounding box center [429, 231] width 111 height 77
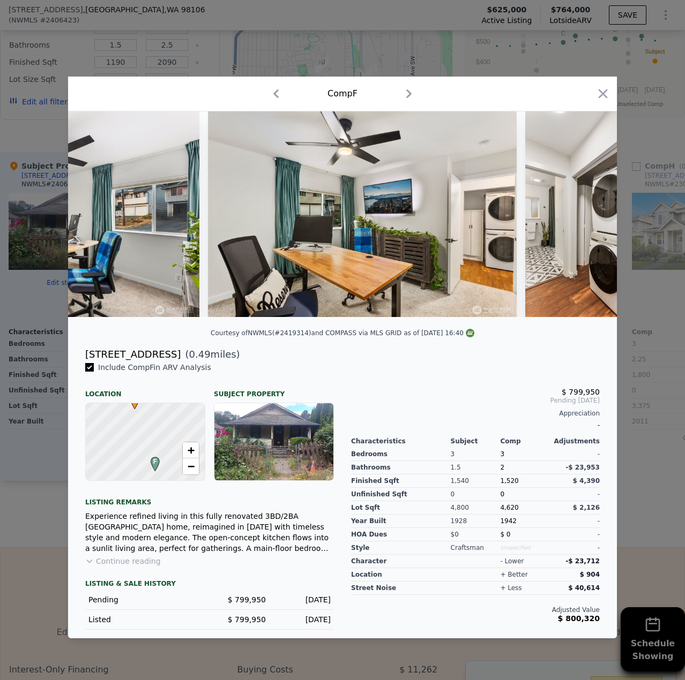
scroll to position [0, 3676]
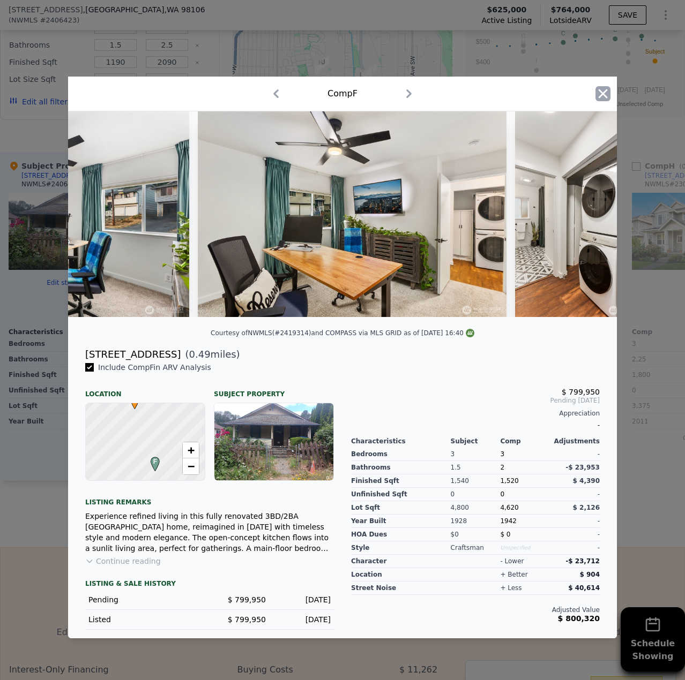
click at [597, 94] on icon "button" at bounding box center [602, 93] width 15 height 15
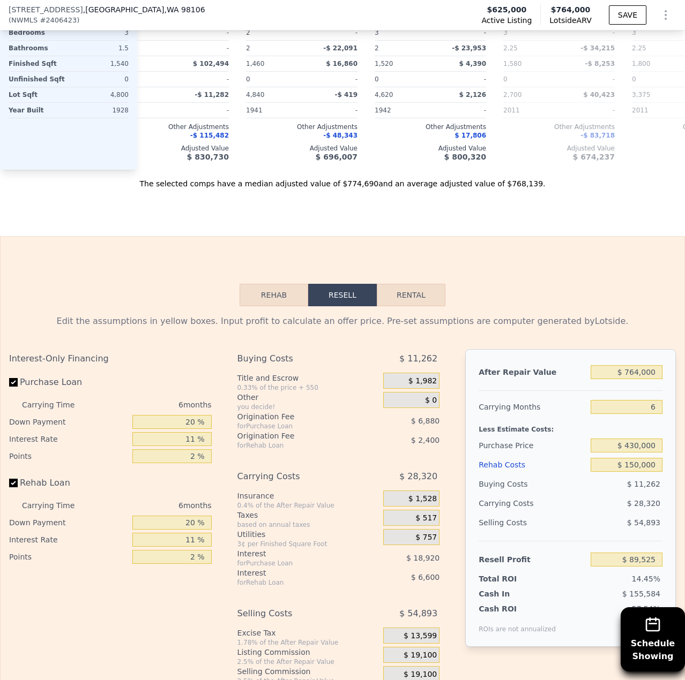
scroll to position [1369, 0]
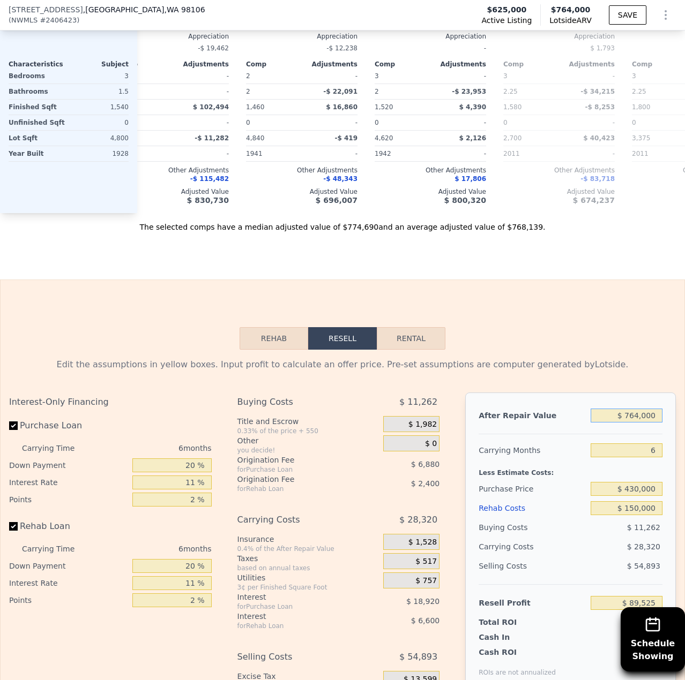
drag, startPoint x: 631, startPoint y: 428, endPoint x: 641, endPoint y: 429, distance: 10.2
click at [631, 423] on input "$ 764,000" at bounding box center [626, 416] width 72 height 14
type input "$ 74,000"
type input "-$ 550,015"
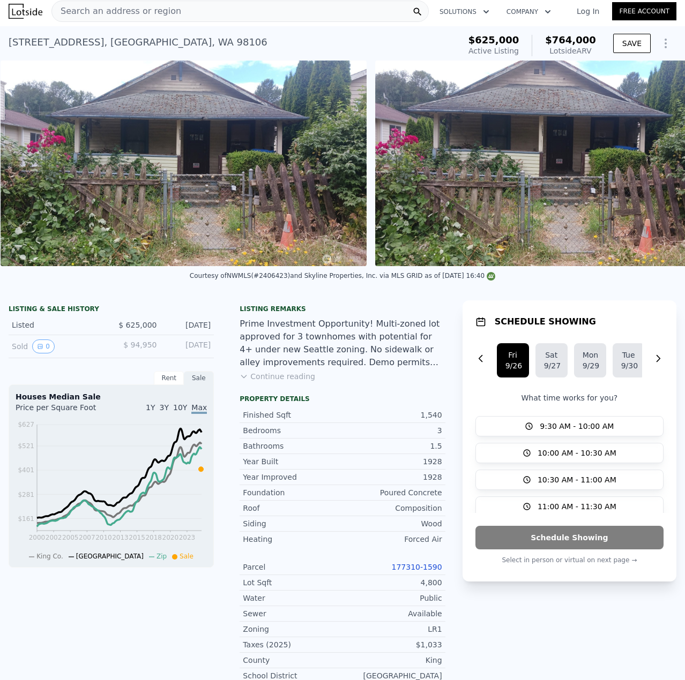
scroll to position [0, 490]
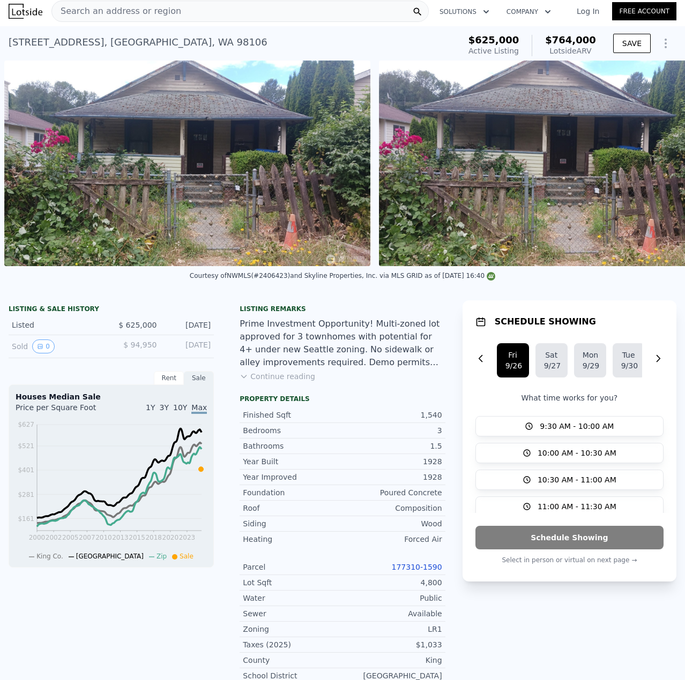
type input "$ 74,000"
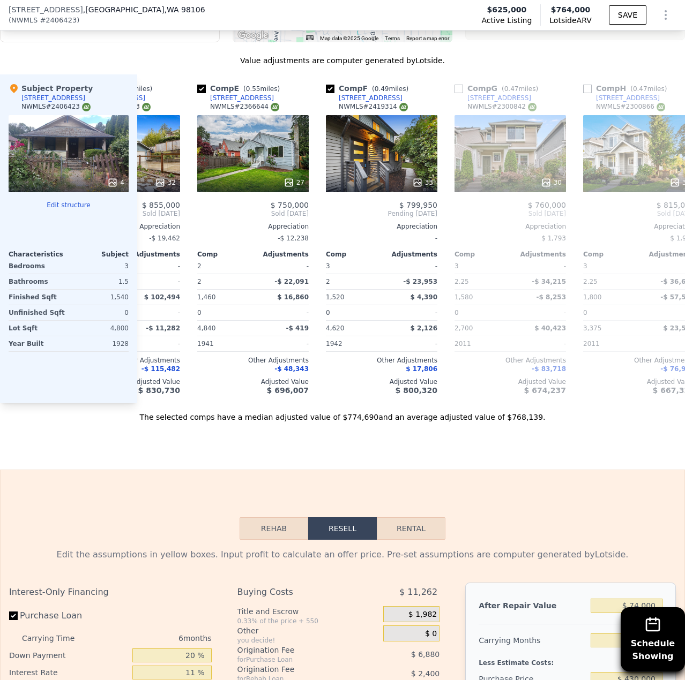
scroll to position [0, 477]
